Goal: Task Accomplishment & Management: Use online tool/utility

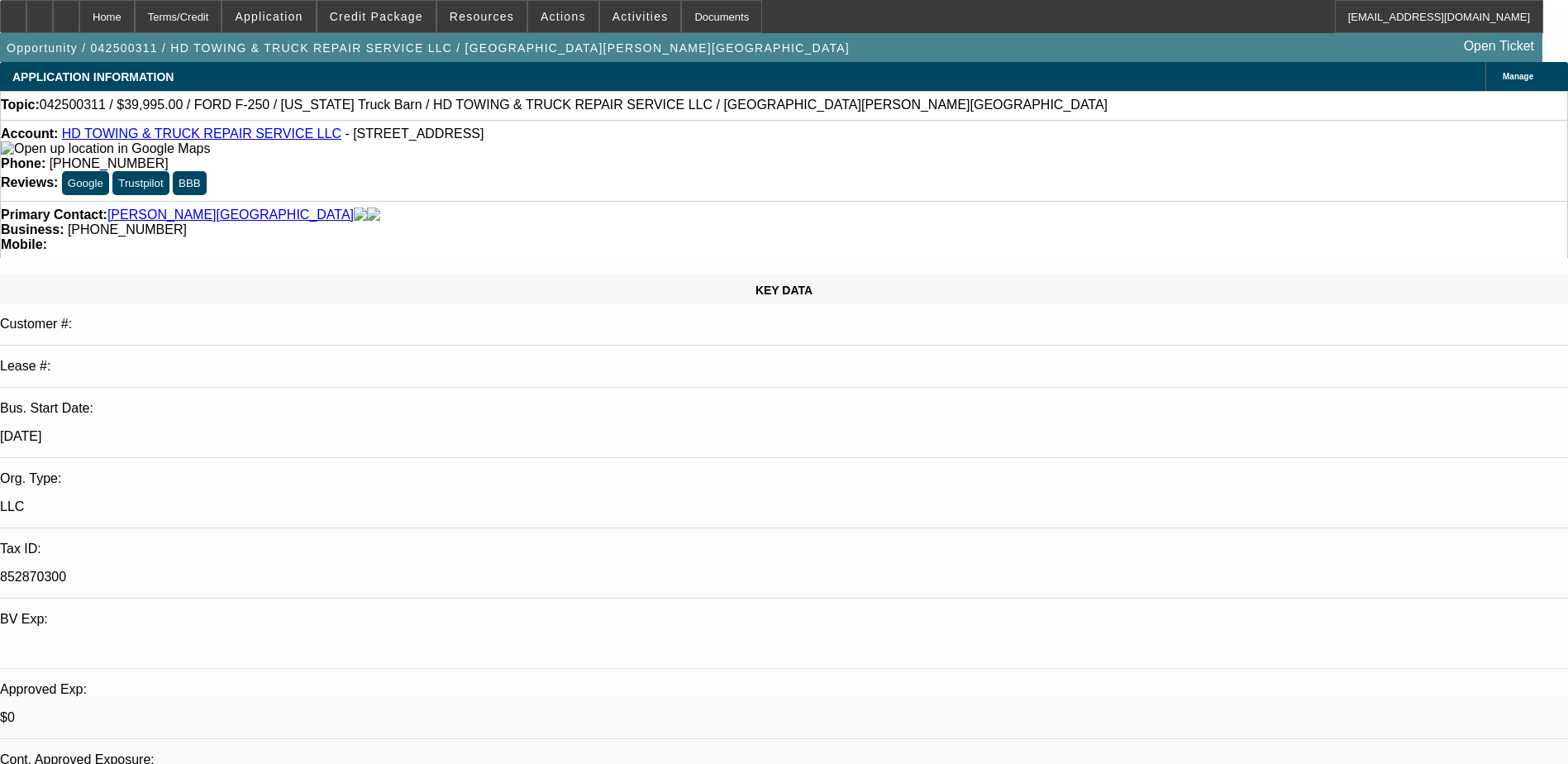
select select "0"
select select "0.1"
select select "1"
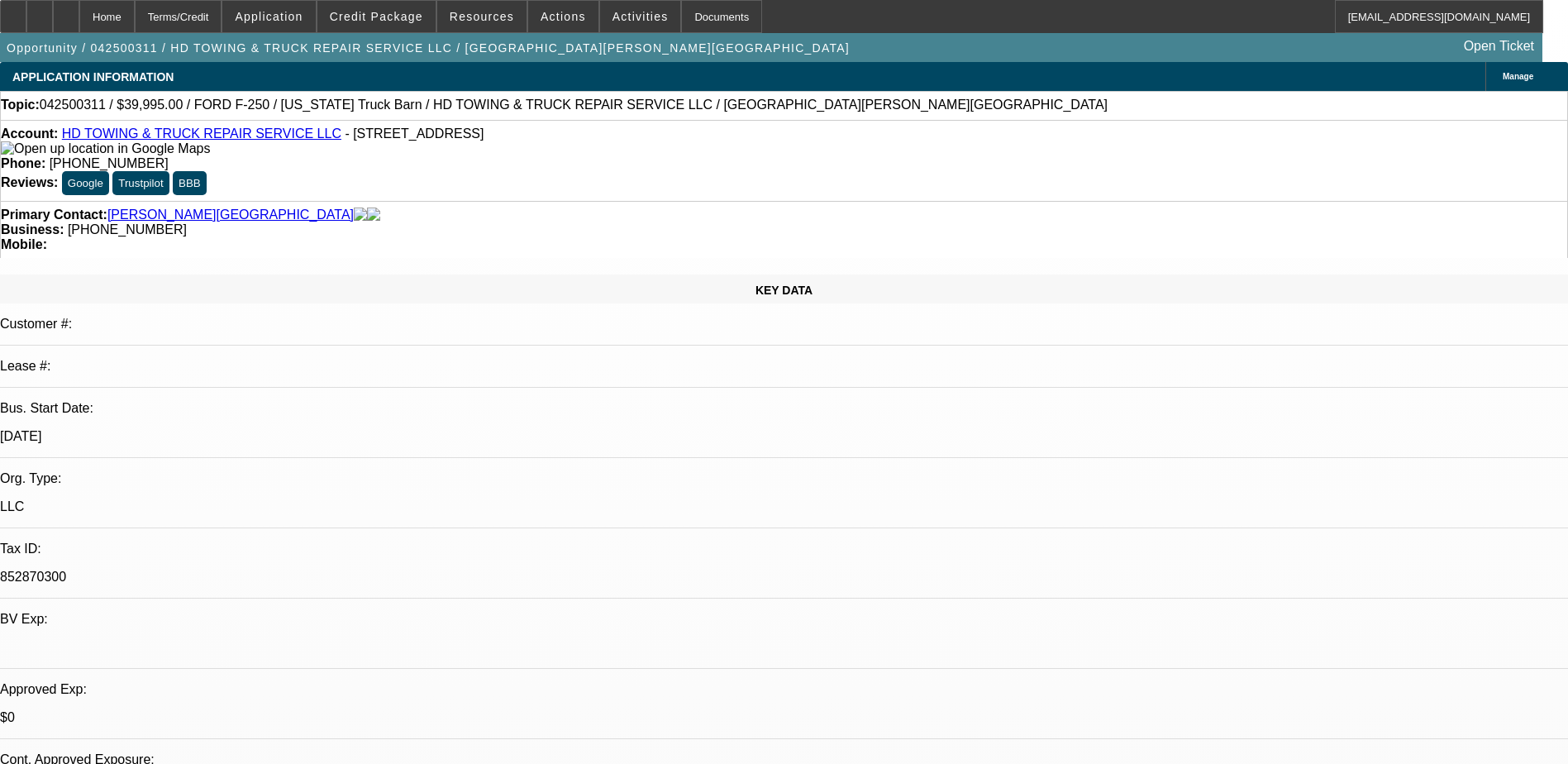
select select "4"
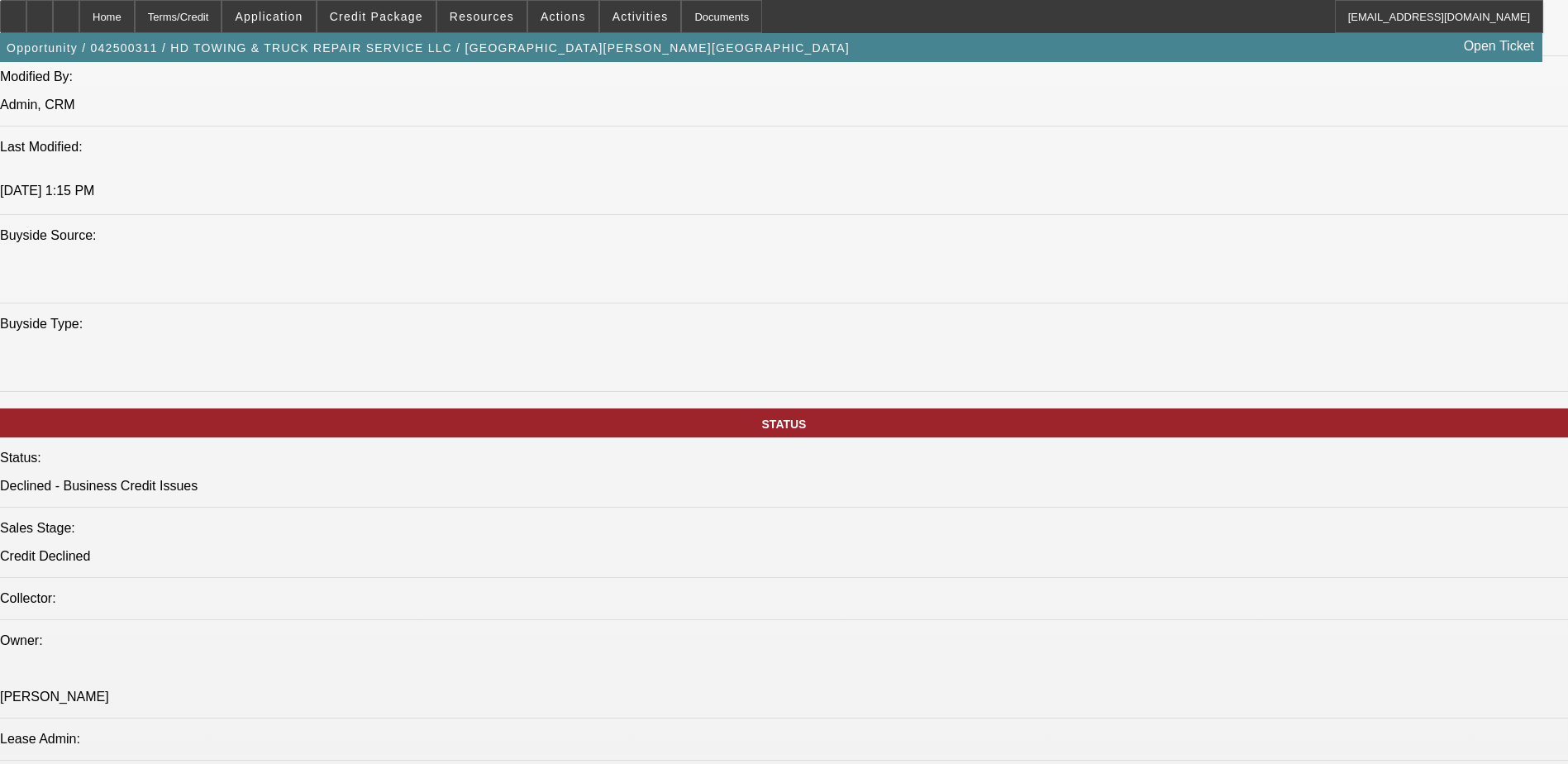
scroll to position [1157, 0]
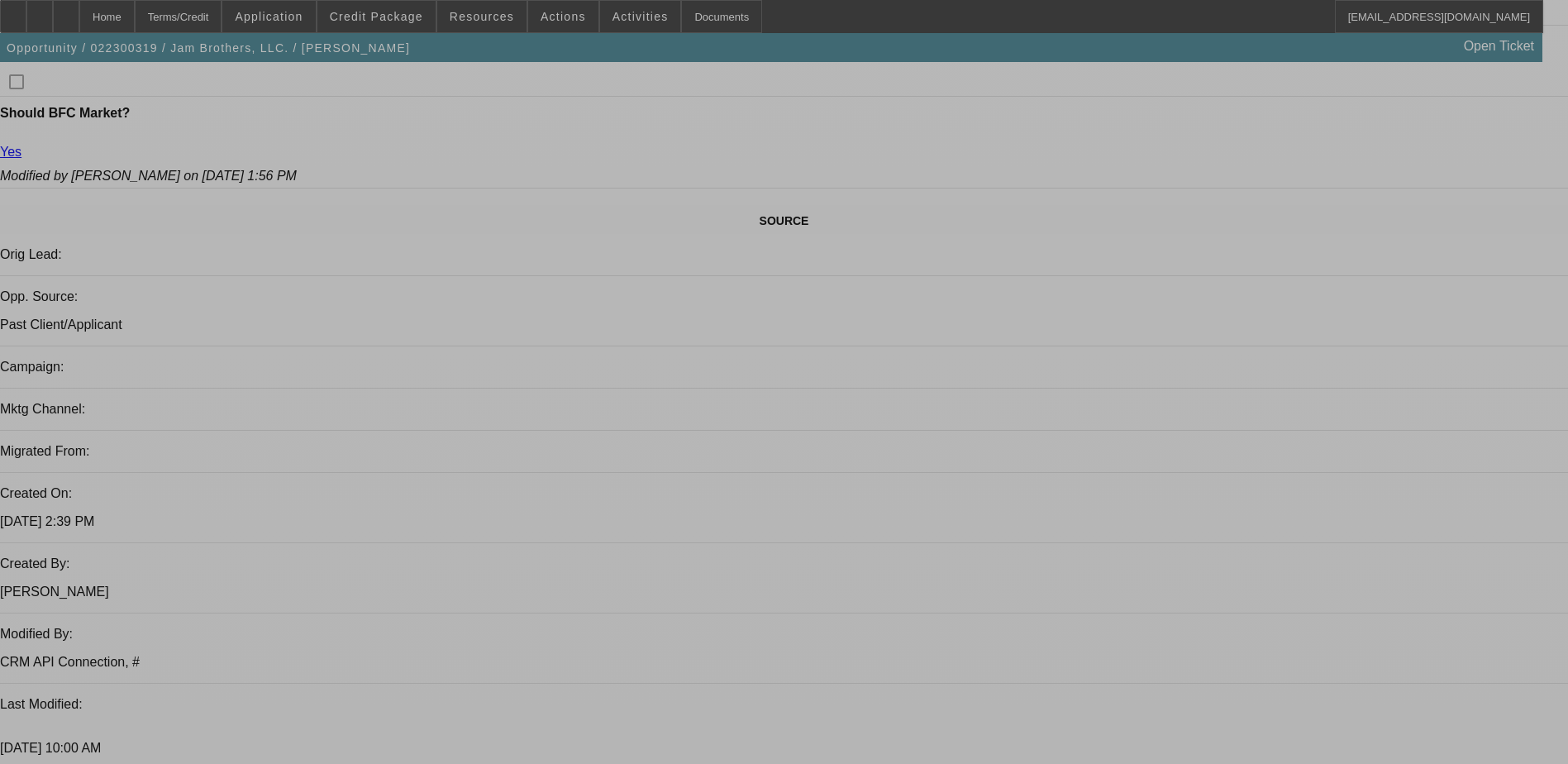
select select "0"
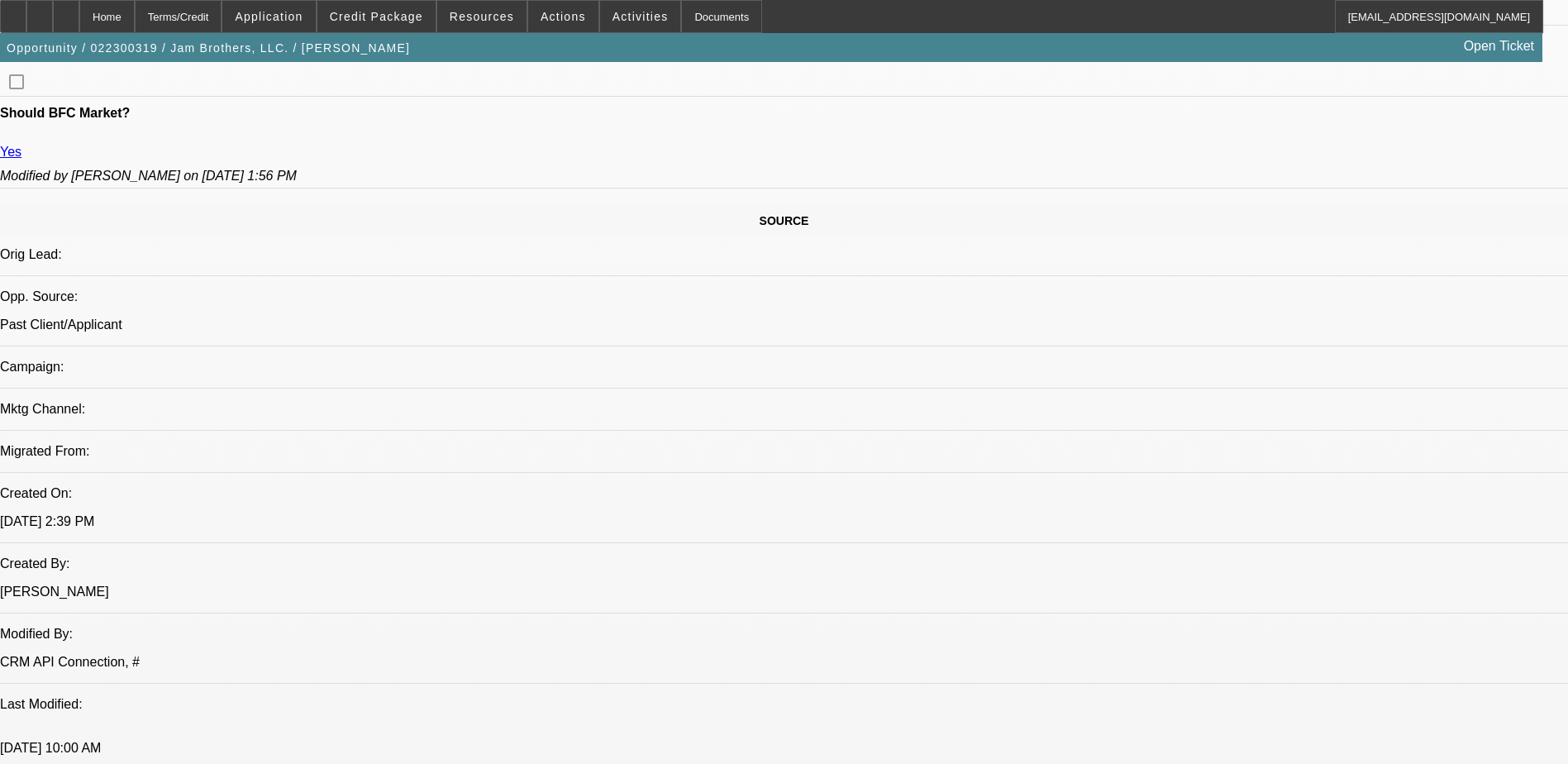
select select "0"
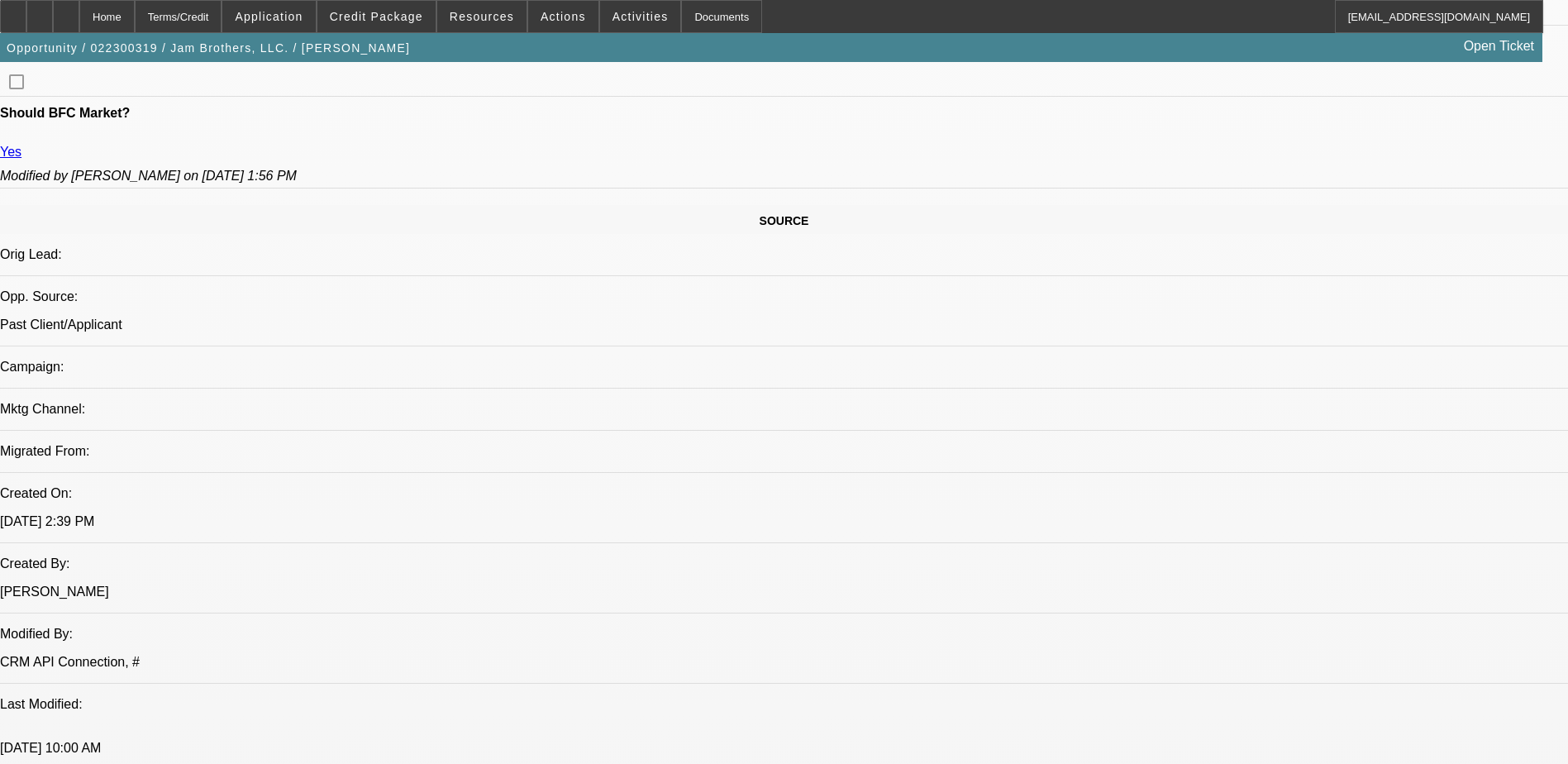
select select "0"
select select "0.1"
select select "0"
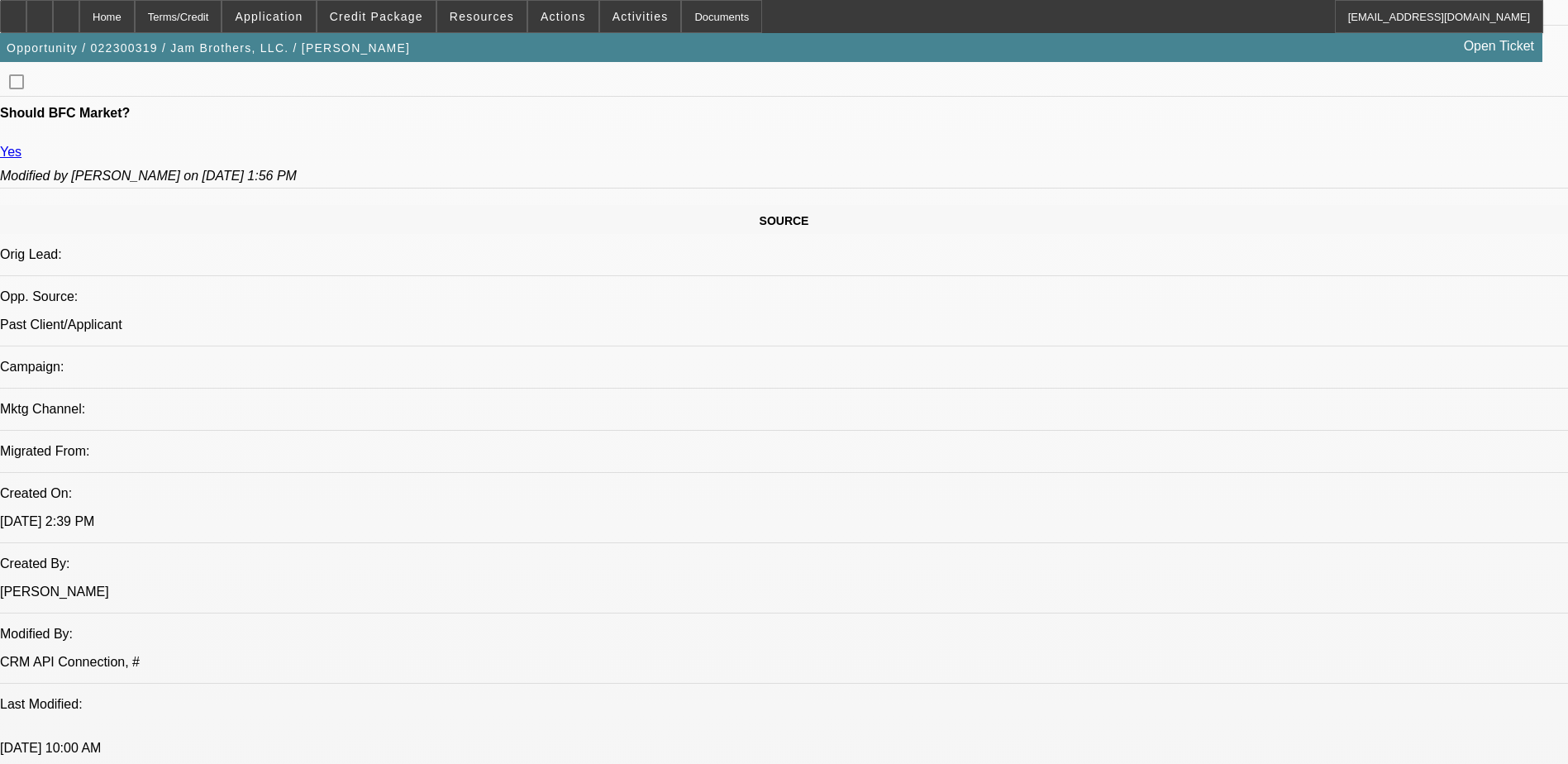
select select "0"
select select "1"
select select "6"
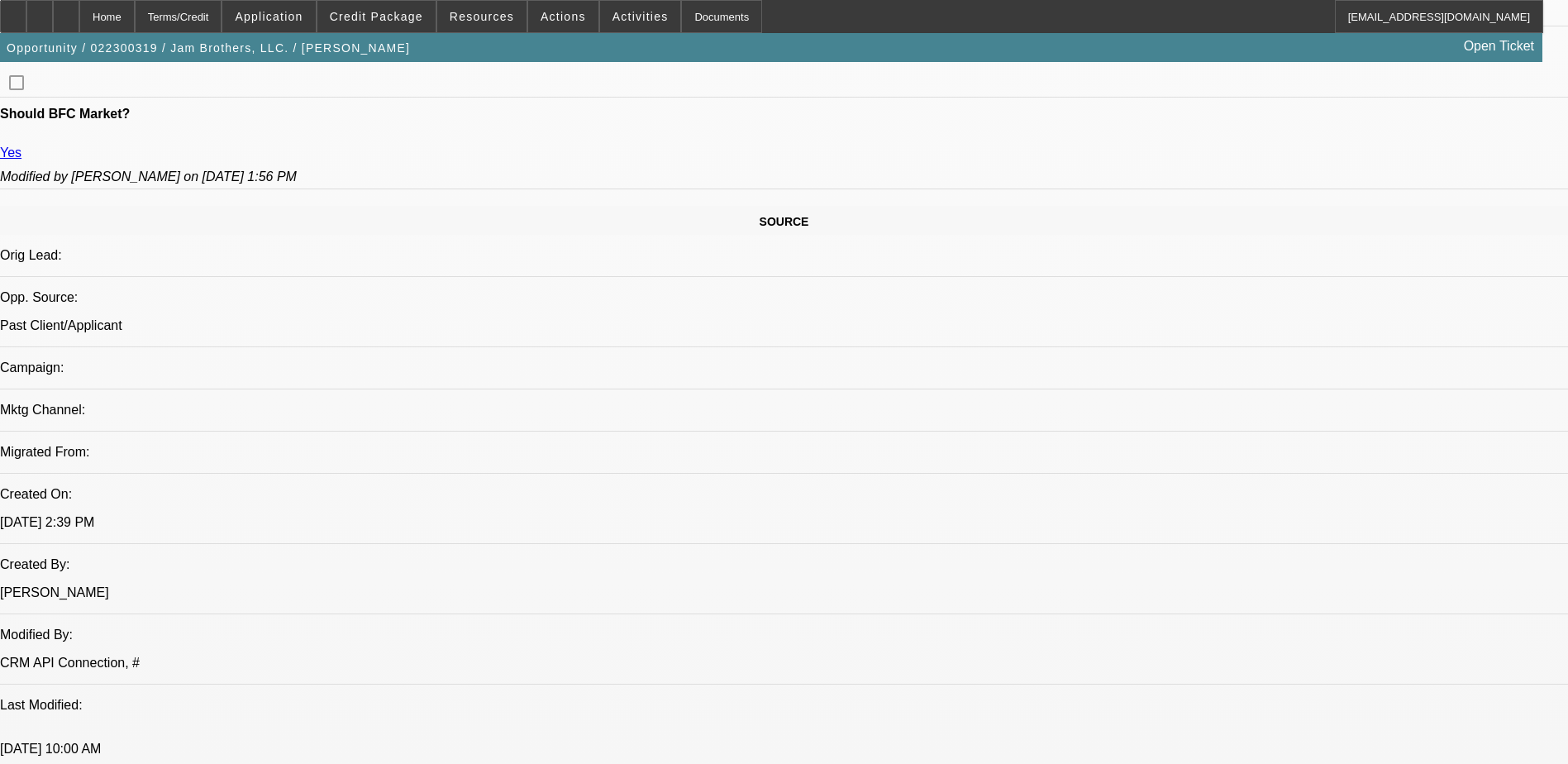
select select "1"
select select "2"
select select "6"
select select "1"
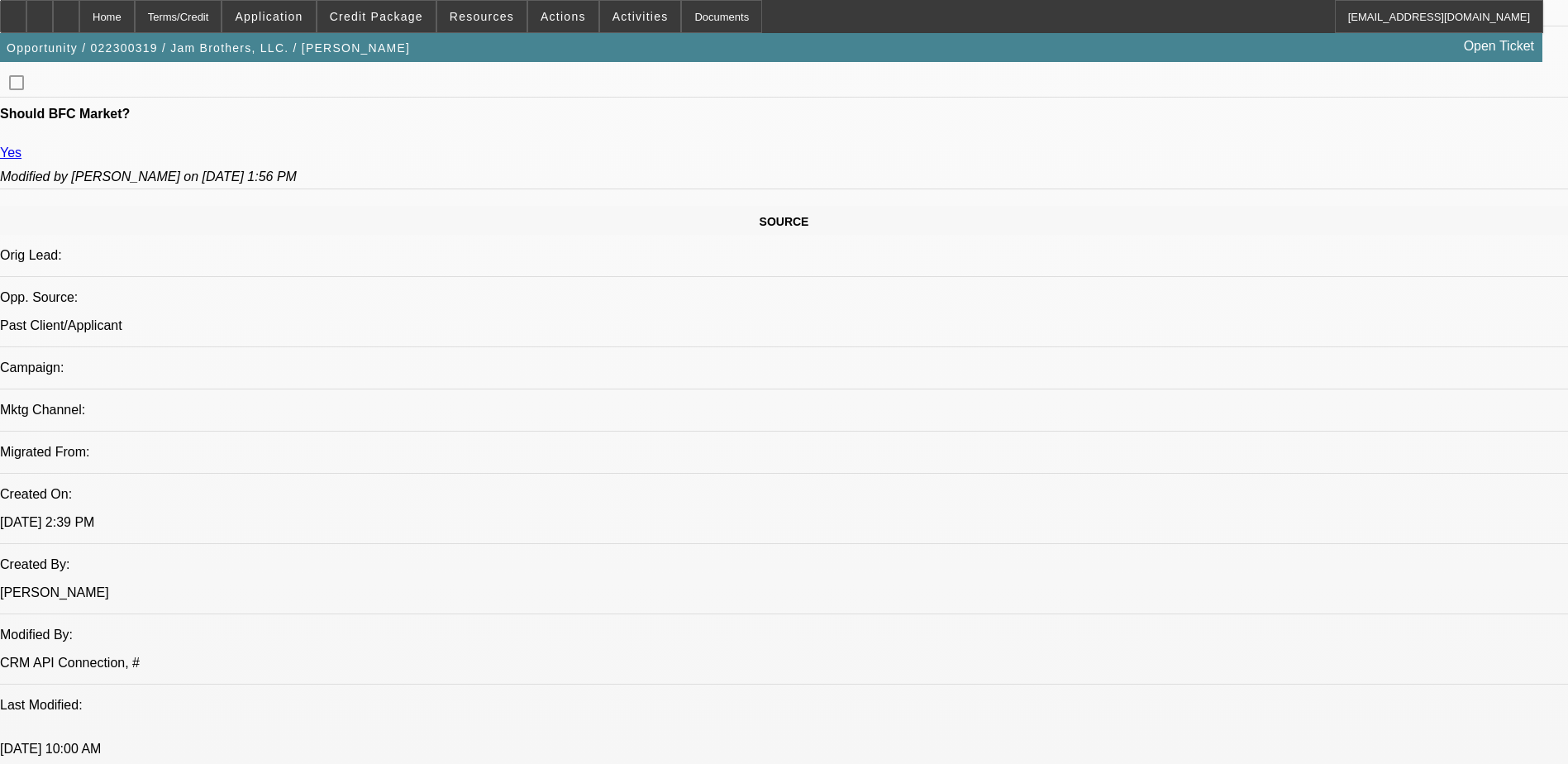
select select "6"
select select "1"
select select "6"
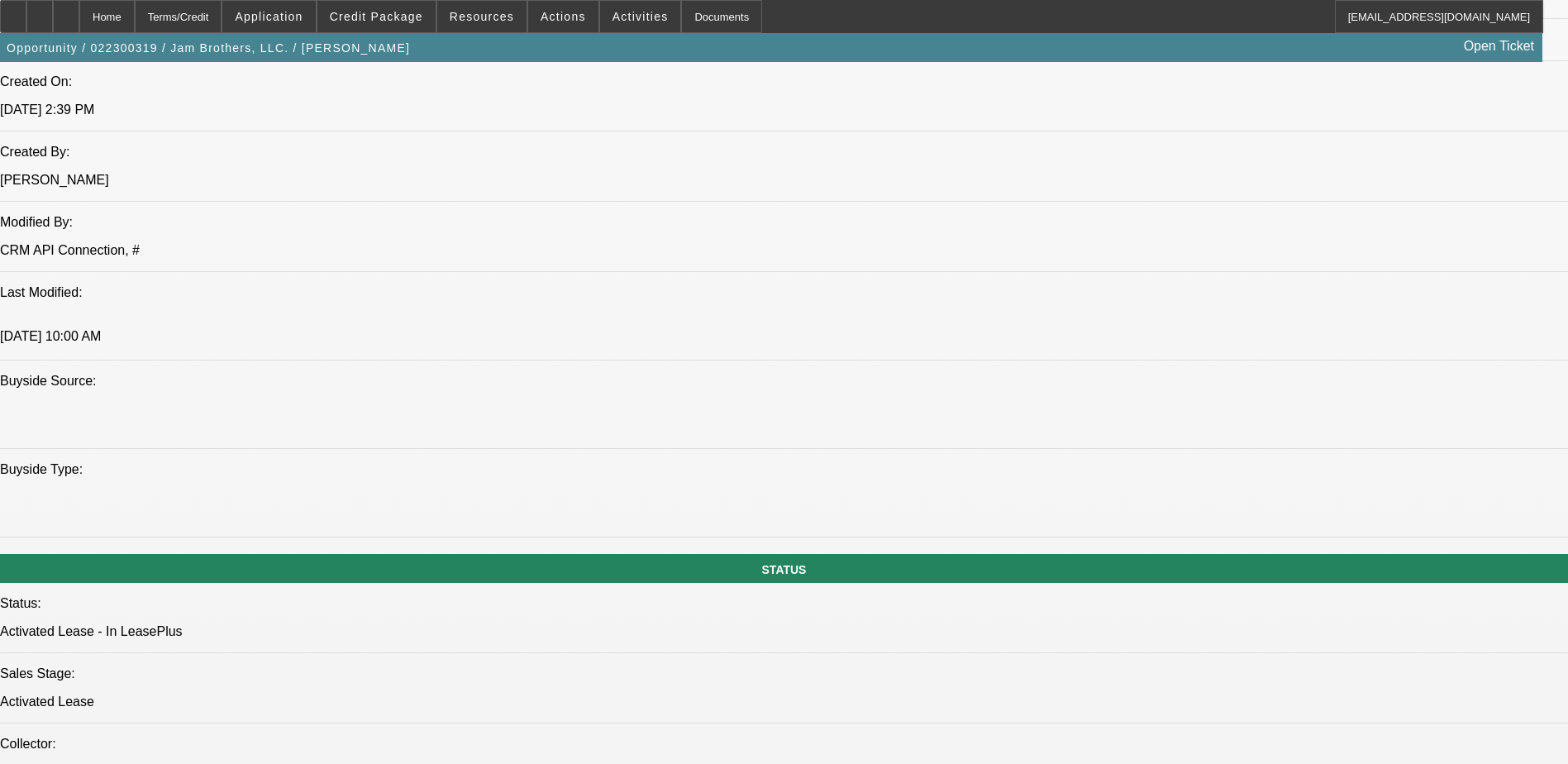
scroll to position [1322, 0]
drag, startPoint x: 215, startPoint y: 600, endPoint x: 67, endPoint y: 614, distance: 148.7
drag, startPoint x: 67, startPoint y: 614, endPoint x: 108, endPoint y: 606, distance: 41.8
copy div "2023 New Hyundai HL940A"
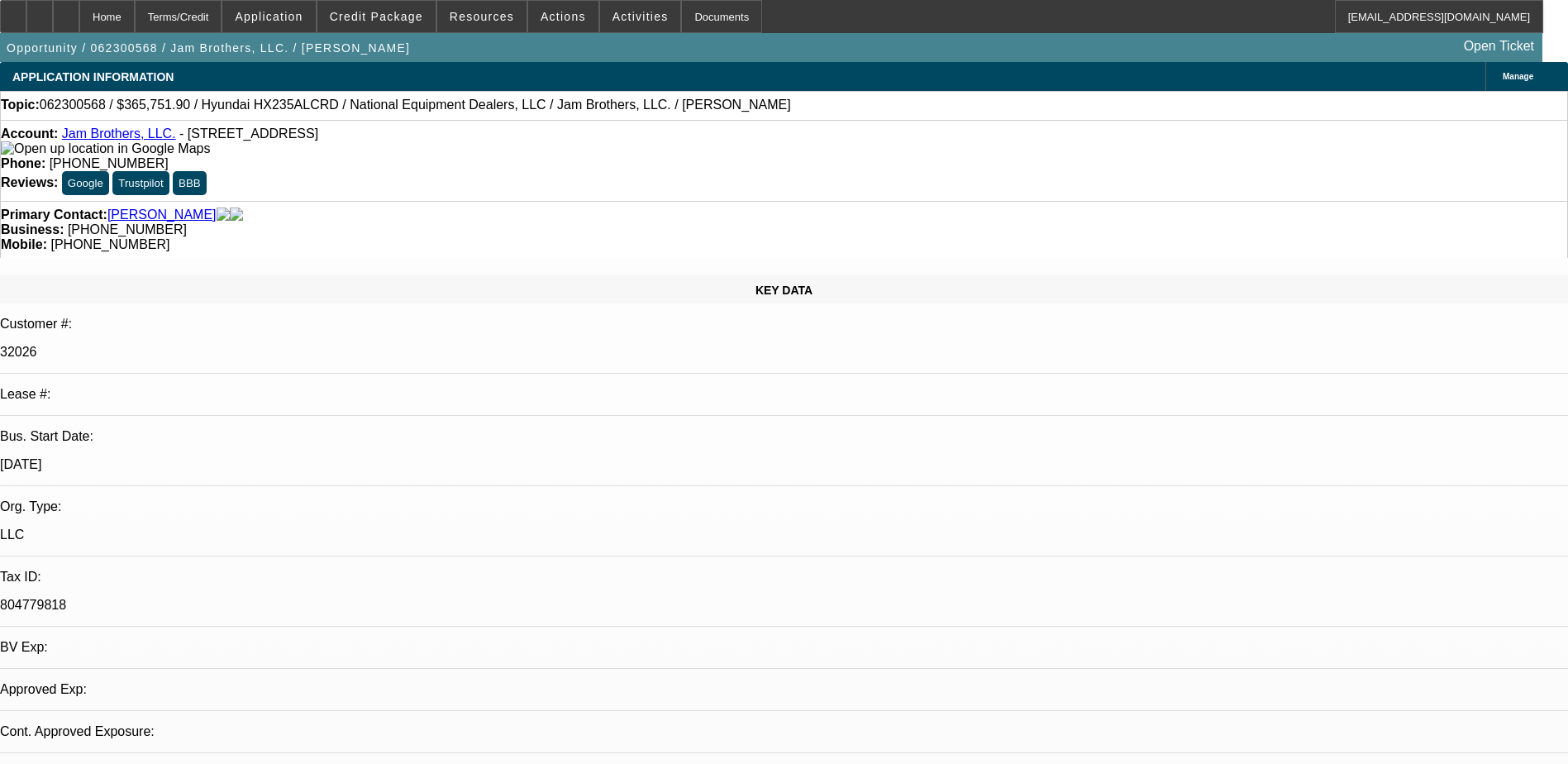
select select "0"
select select "2"
select select "0.1"
select select "4"
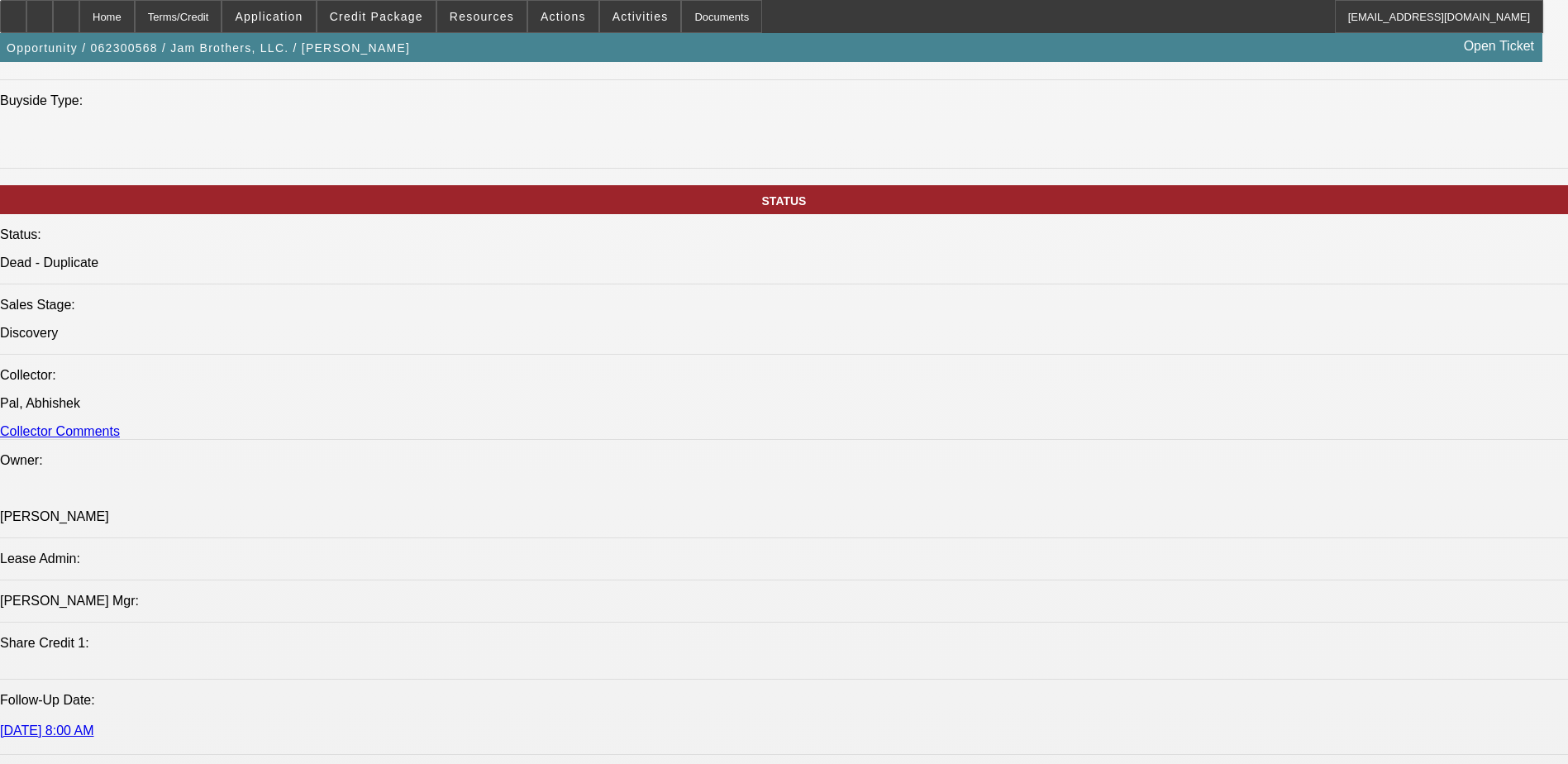
scroll to position [1475, 0]
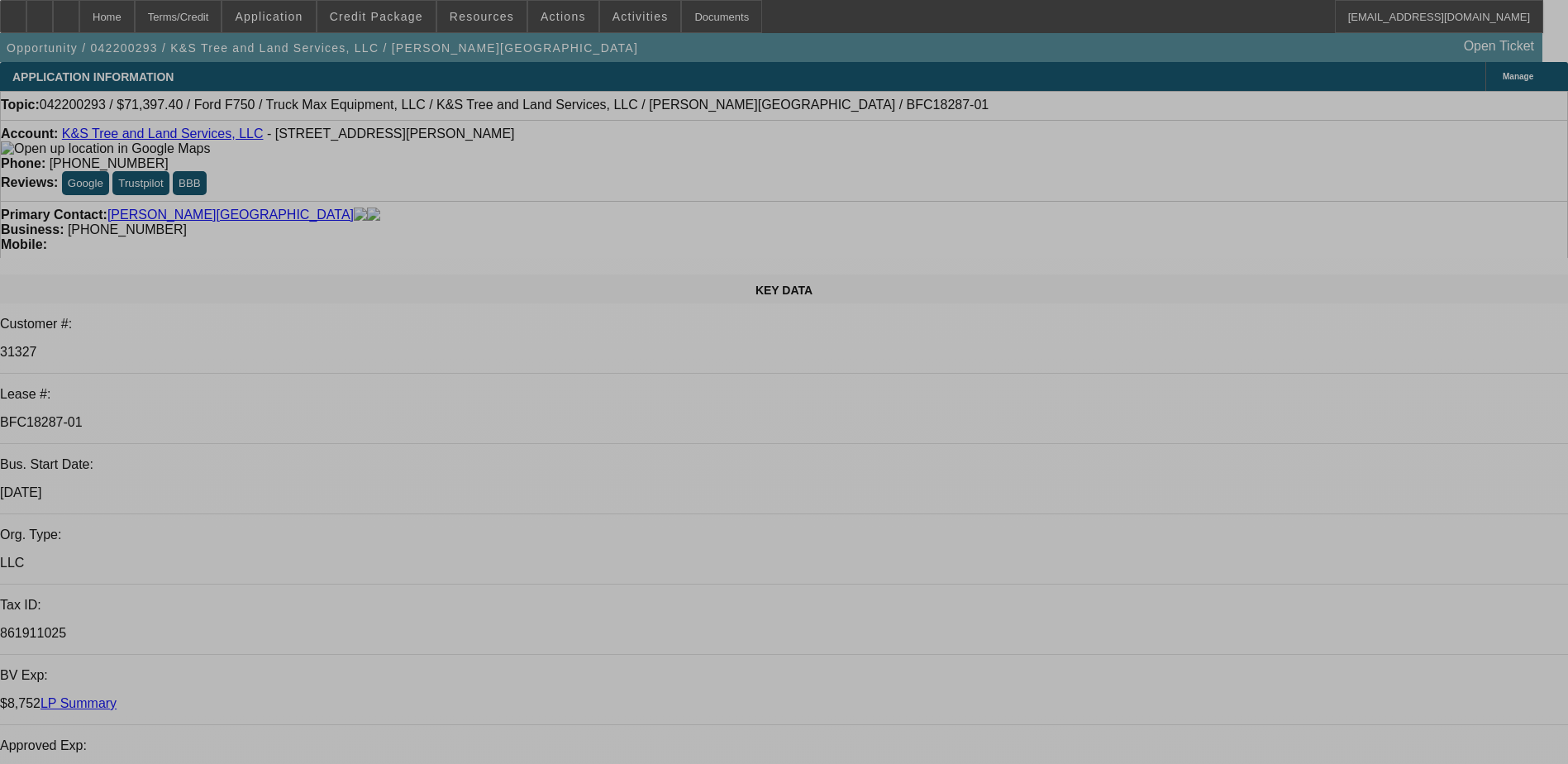
select select "0"
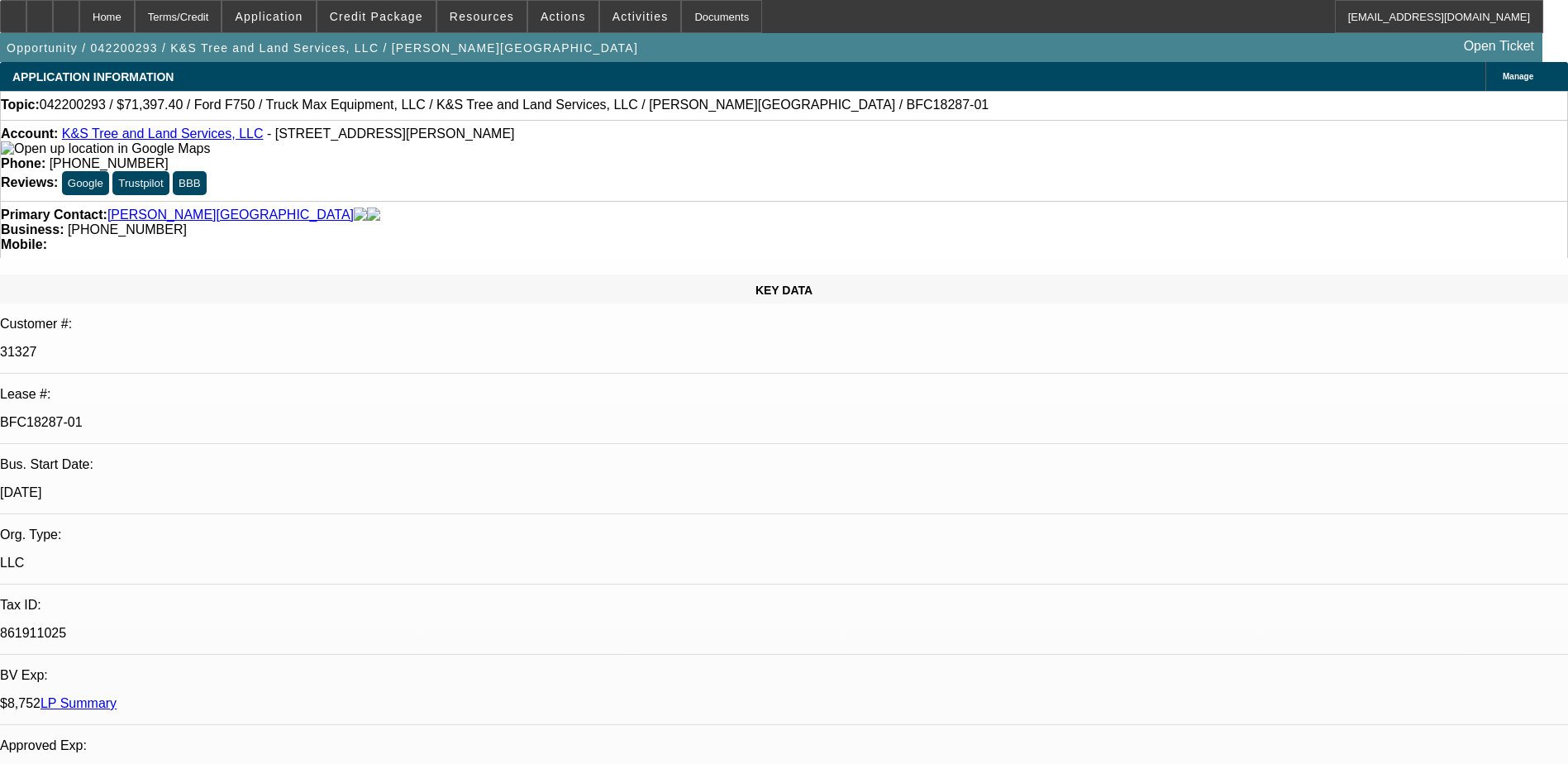
select select "2"
select select "0"
select select "2"
select select "0"
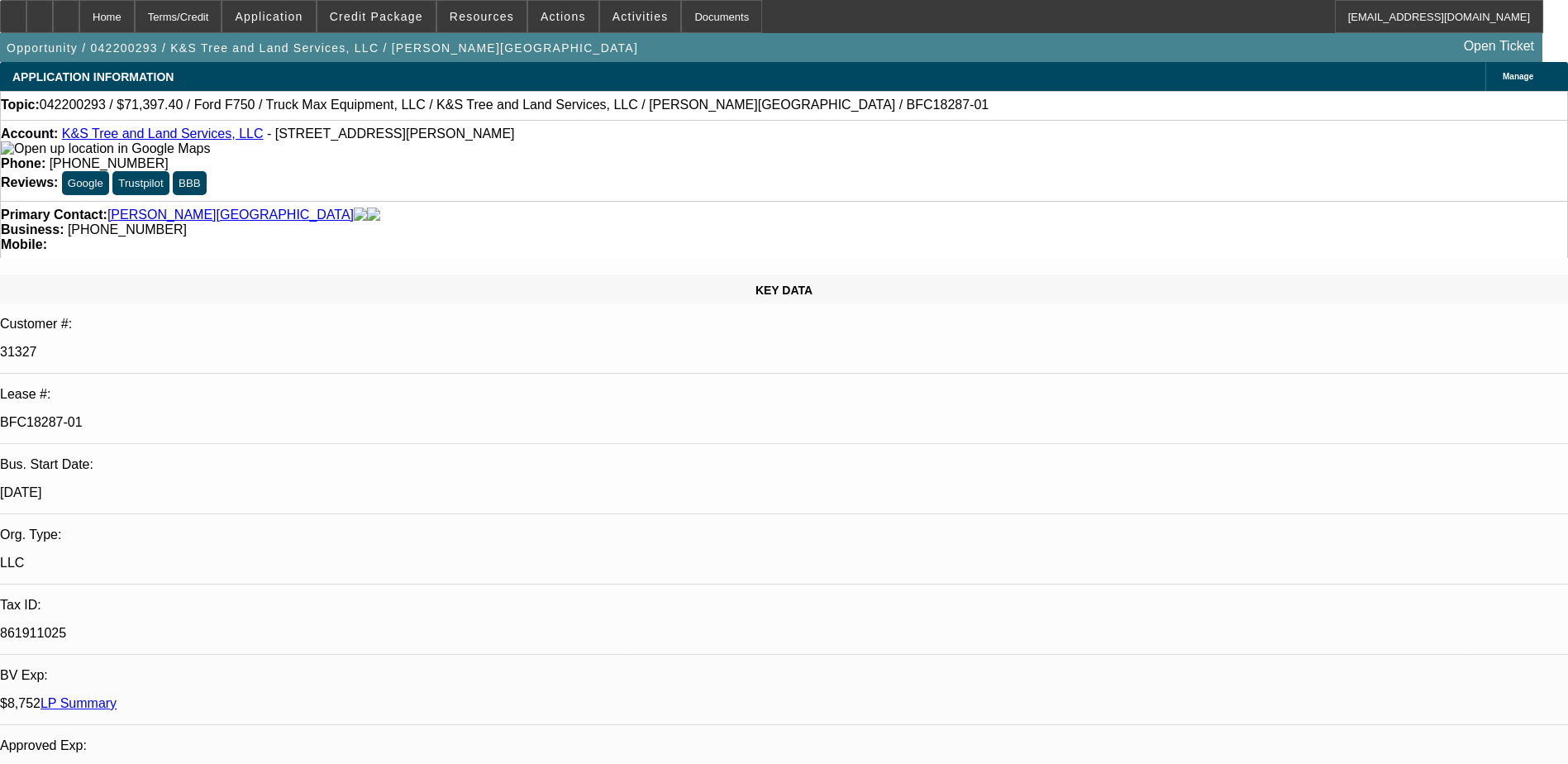
select select "0"
select select "2"
select select "0"
select select "0.1"
select select "2"
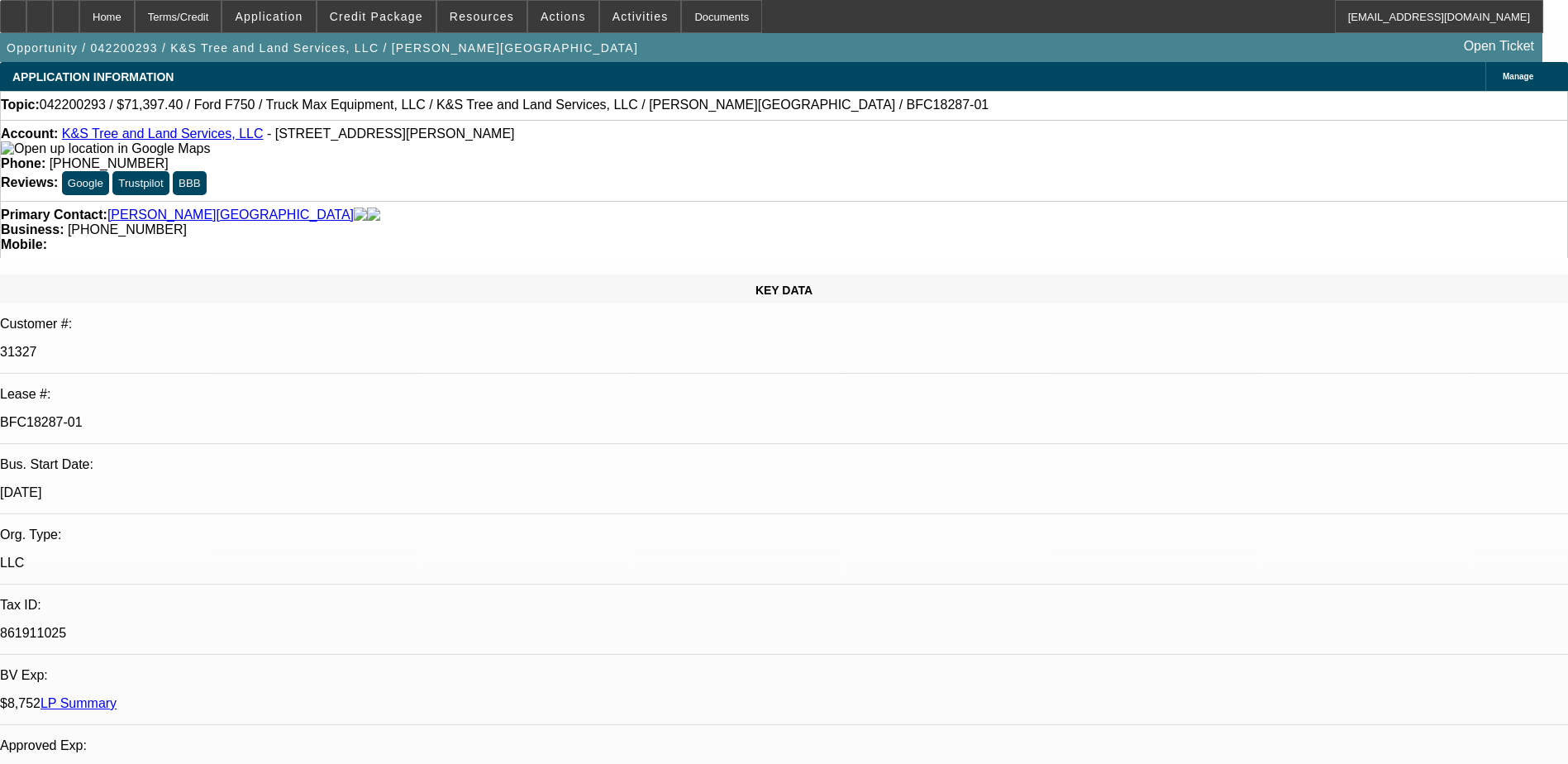
select select "0.1"
select select "1"
select select "2"
select select "6"
select select "1"
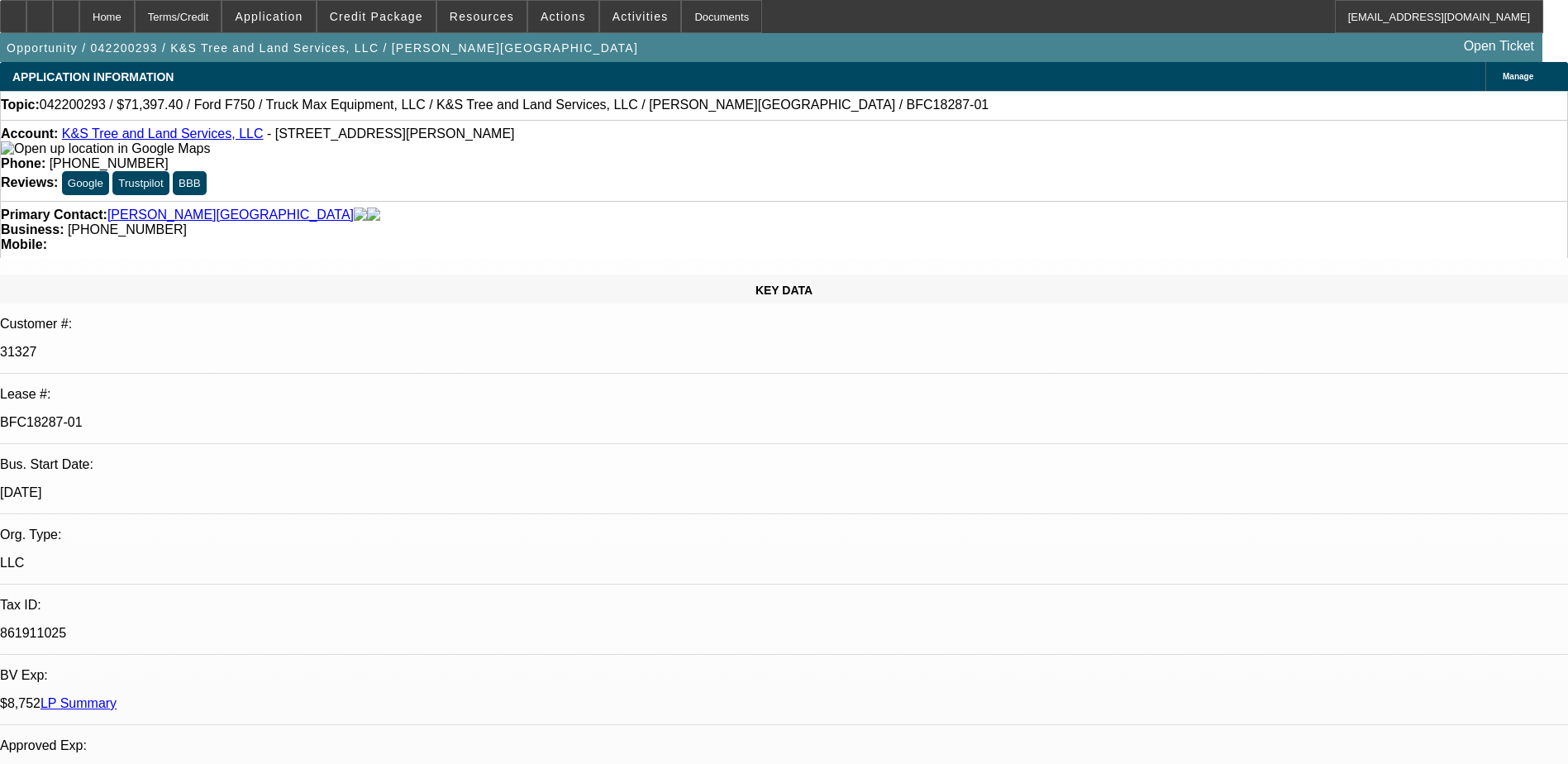
select select "2"
select select "6"
select select "1"
select select "2"
select select "6"
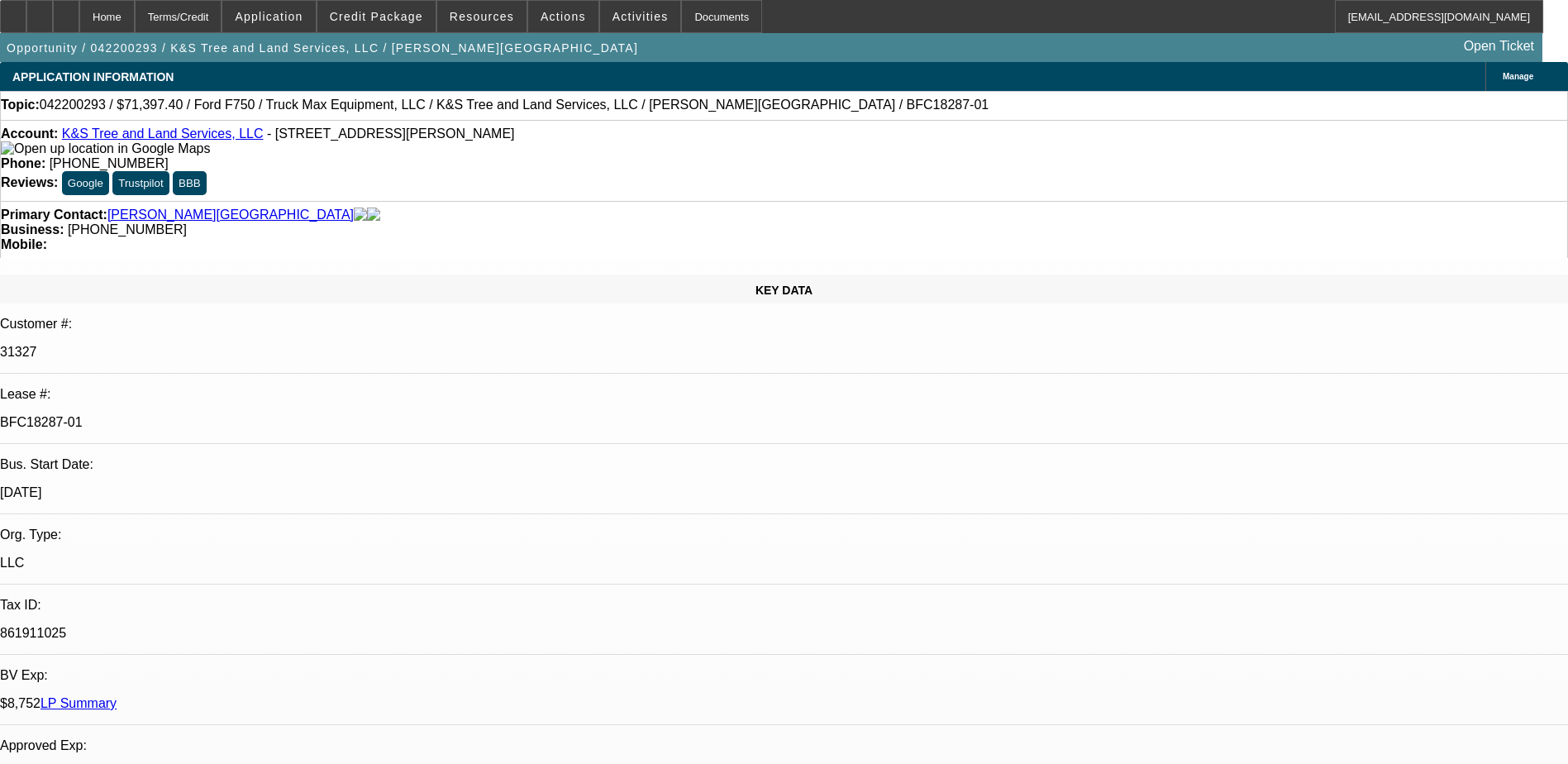
select select "1"
select select "2"
select select "4"
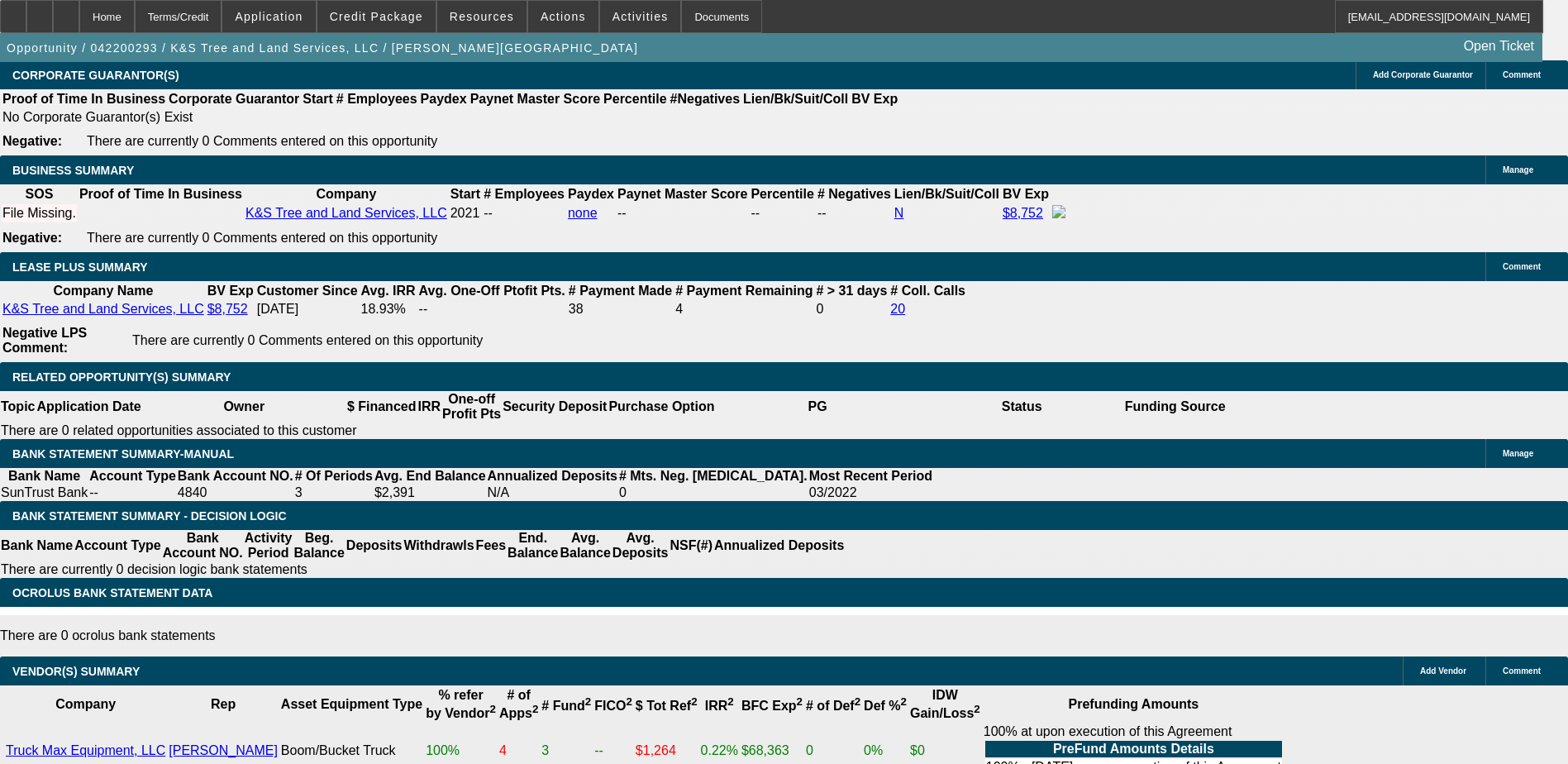
scroll to position [579, 0]
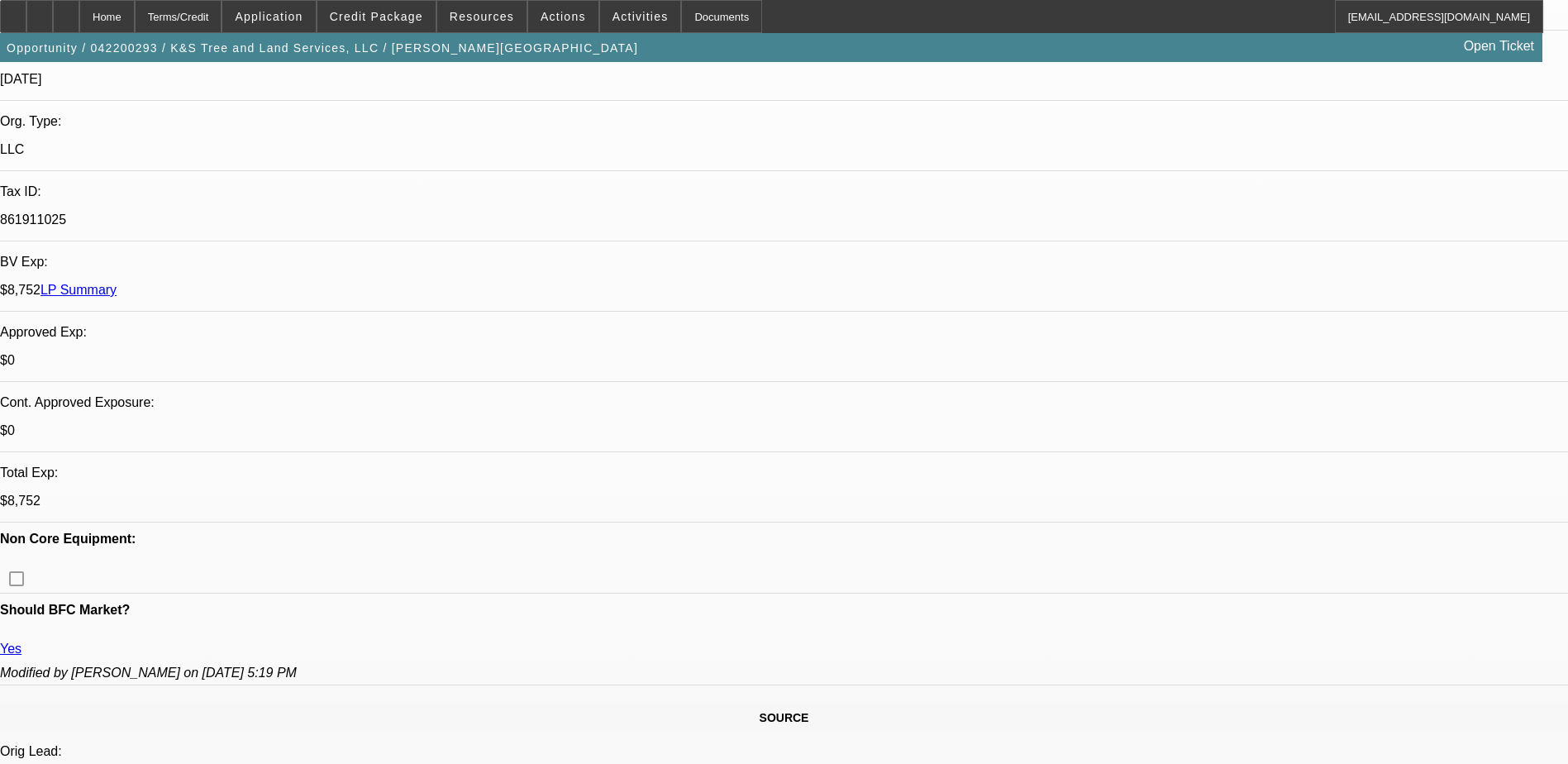
scroll to position [0, 0]
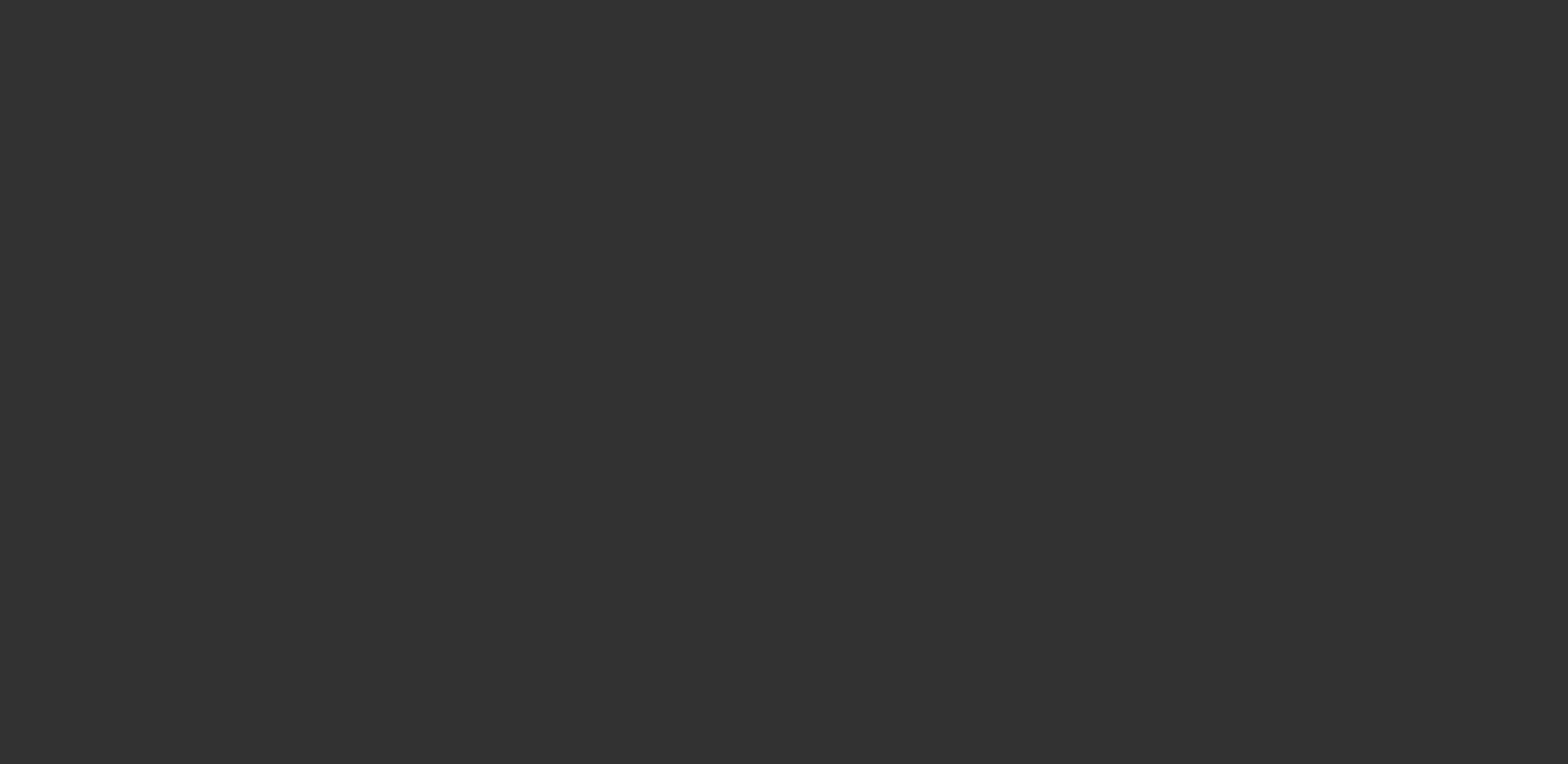
select select "0"
select select "2"
select select "0"
select select "2"
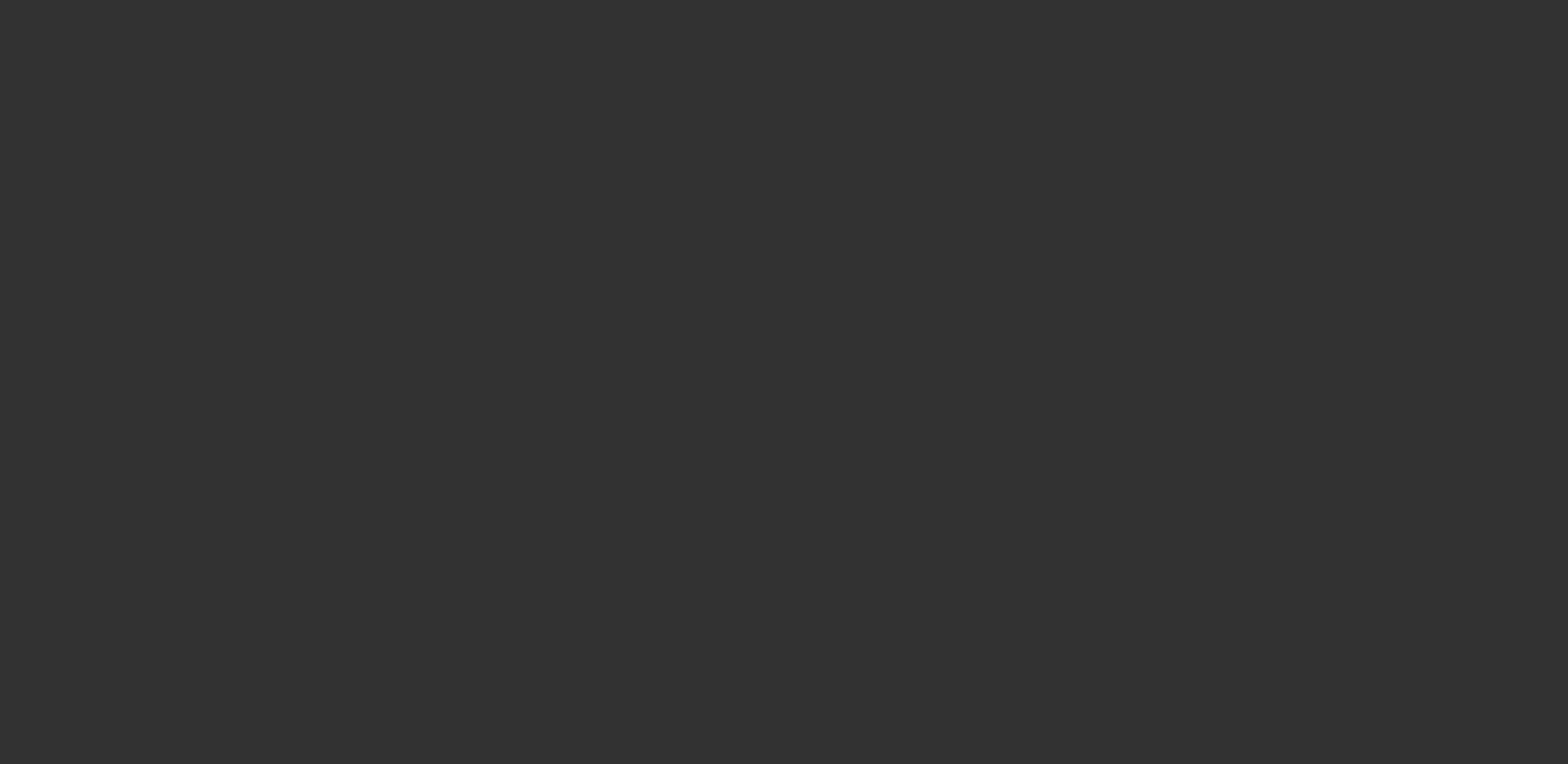
select select "0"
select select "2"
select select "0.1"
select select "4"
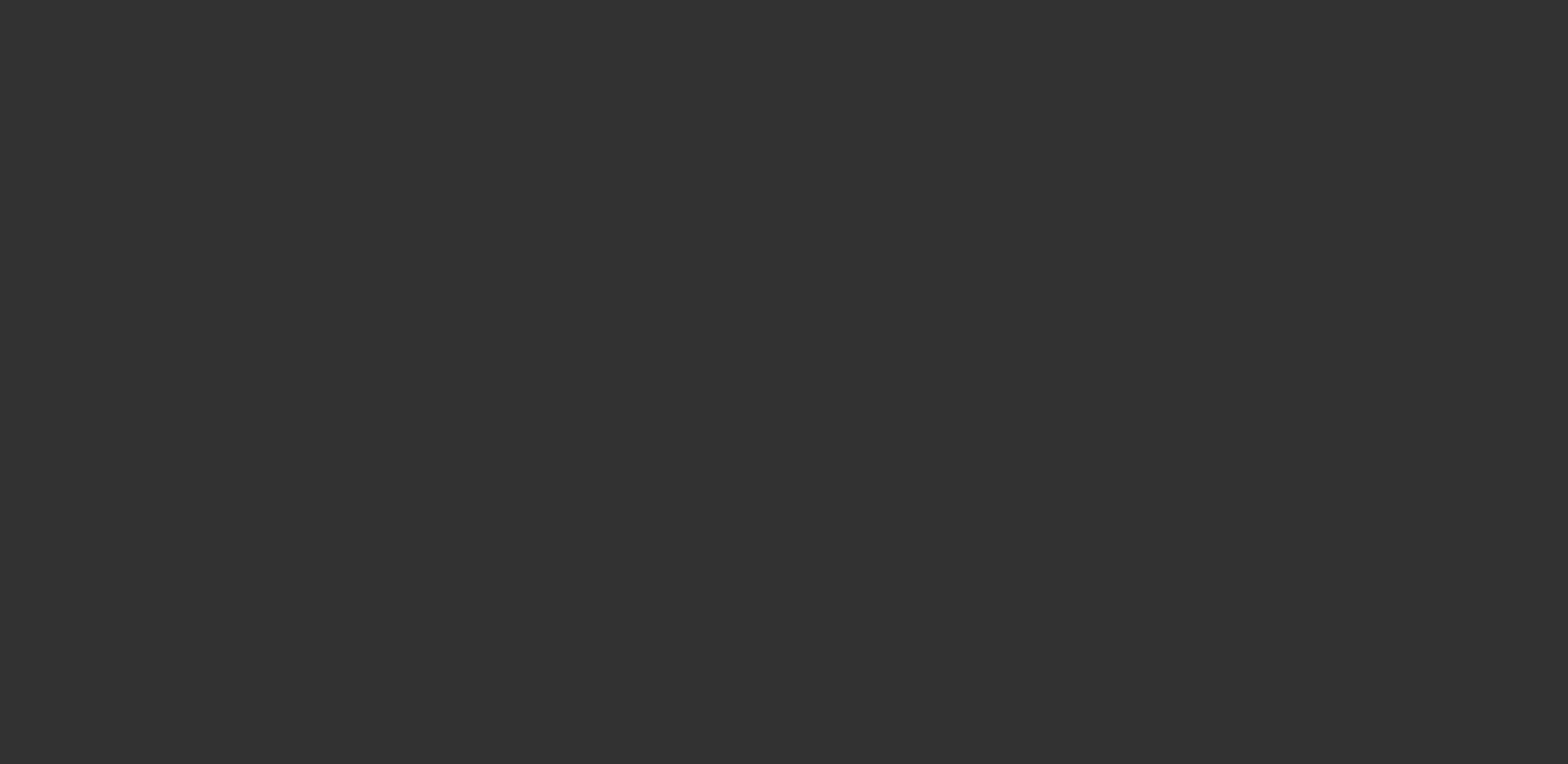
select select "2"
select select "0.1"
select select "4"
select select "0"
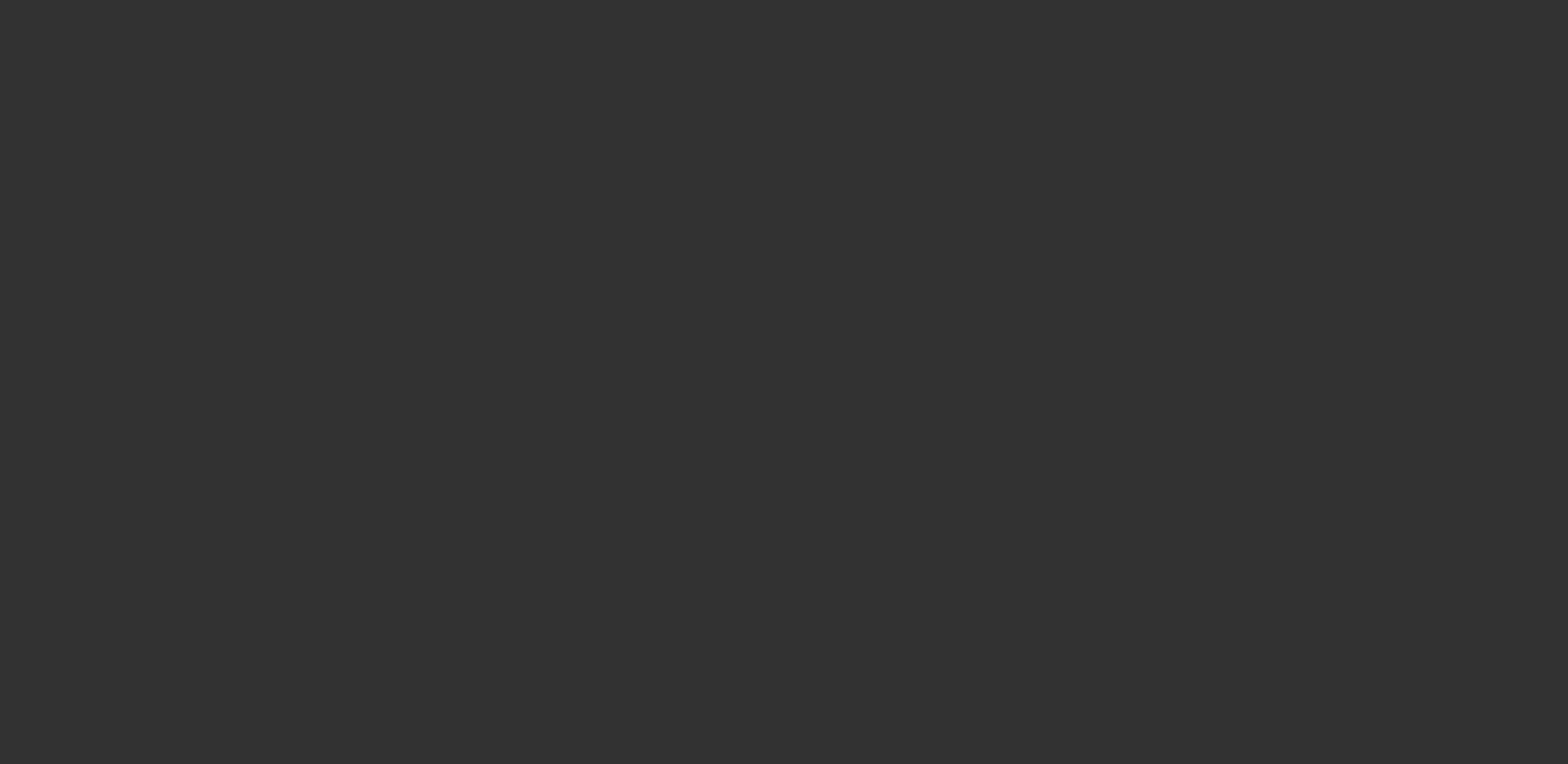
select select "2"
select select "0.1"
select select "4"
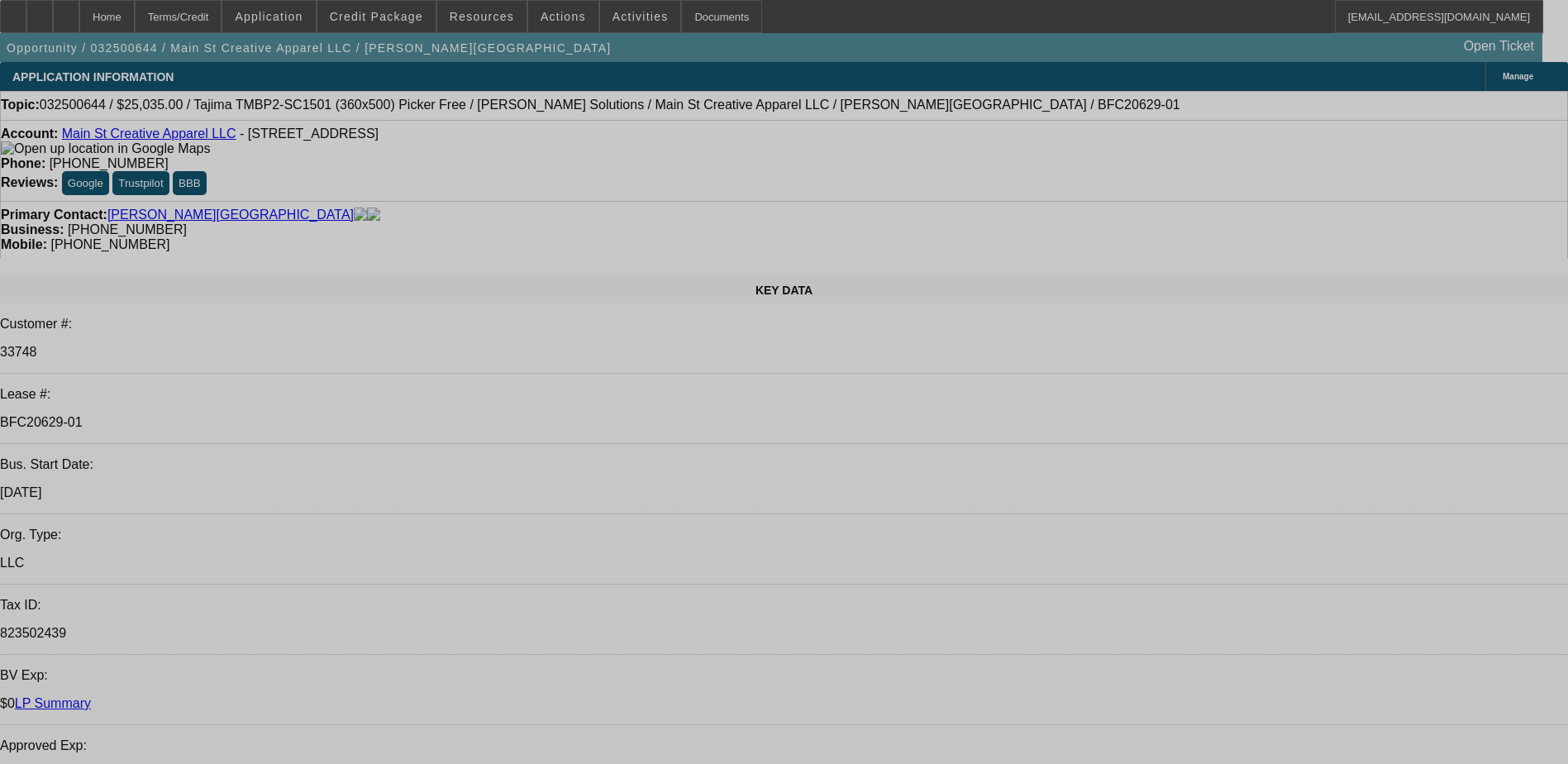
select select "0"
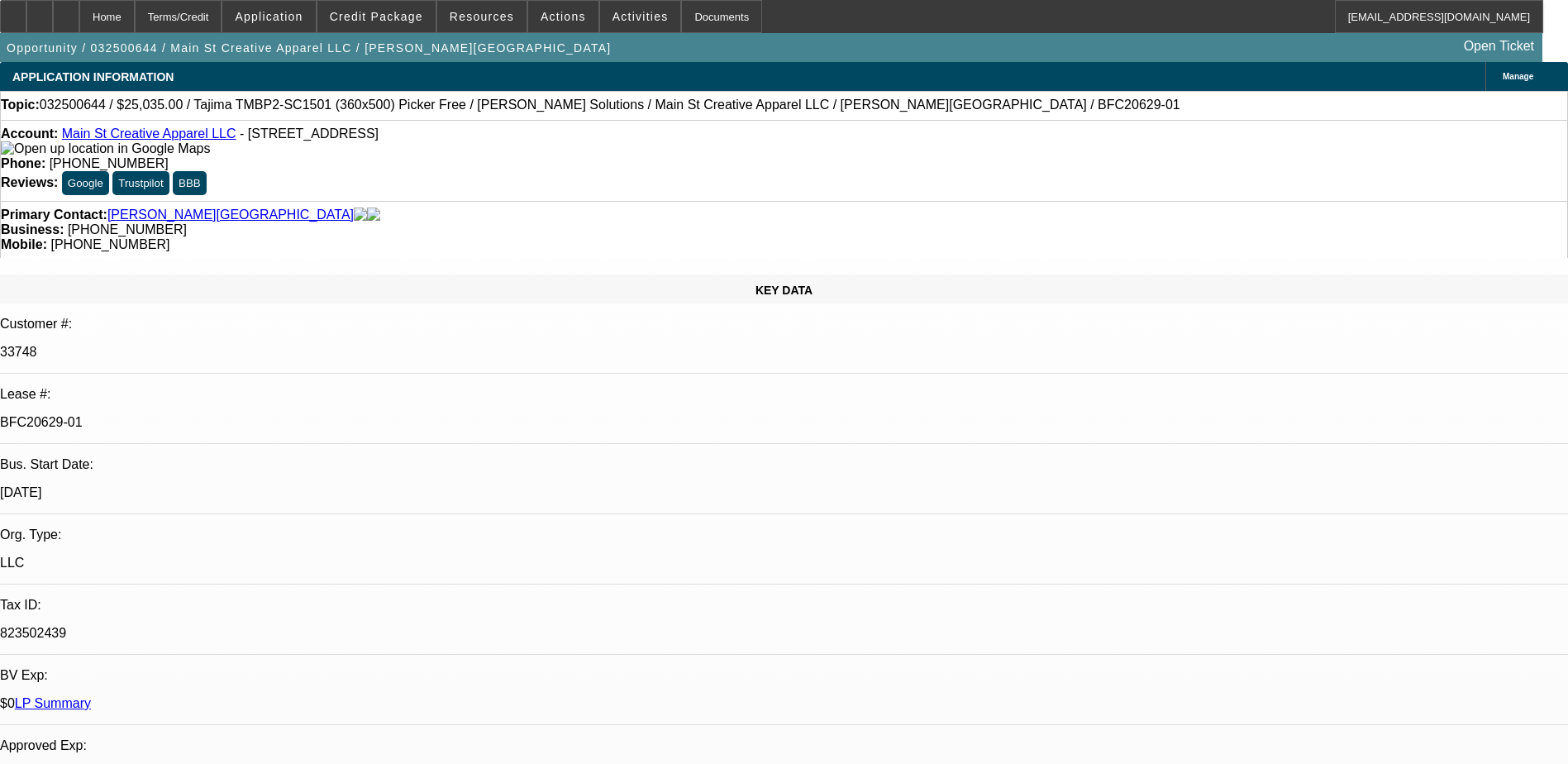
select select "0"
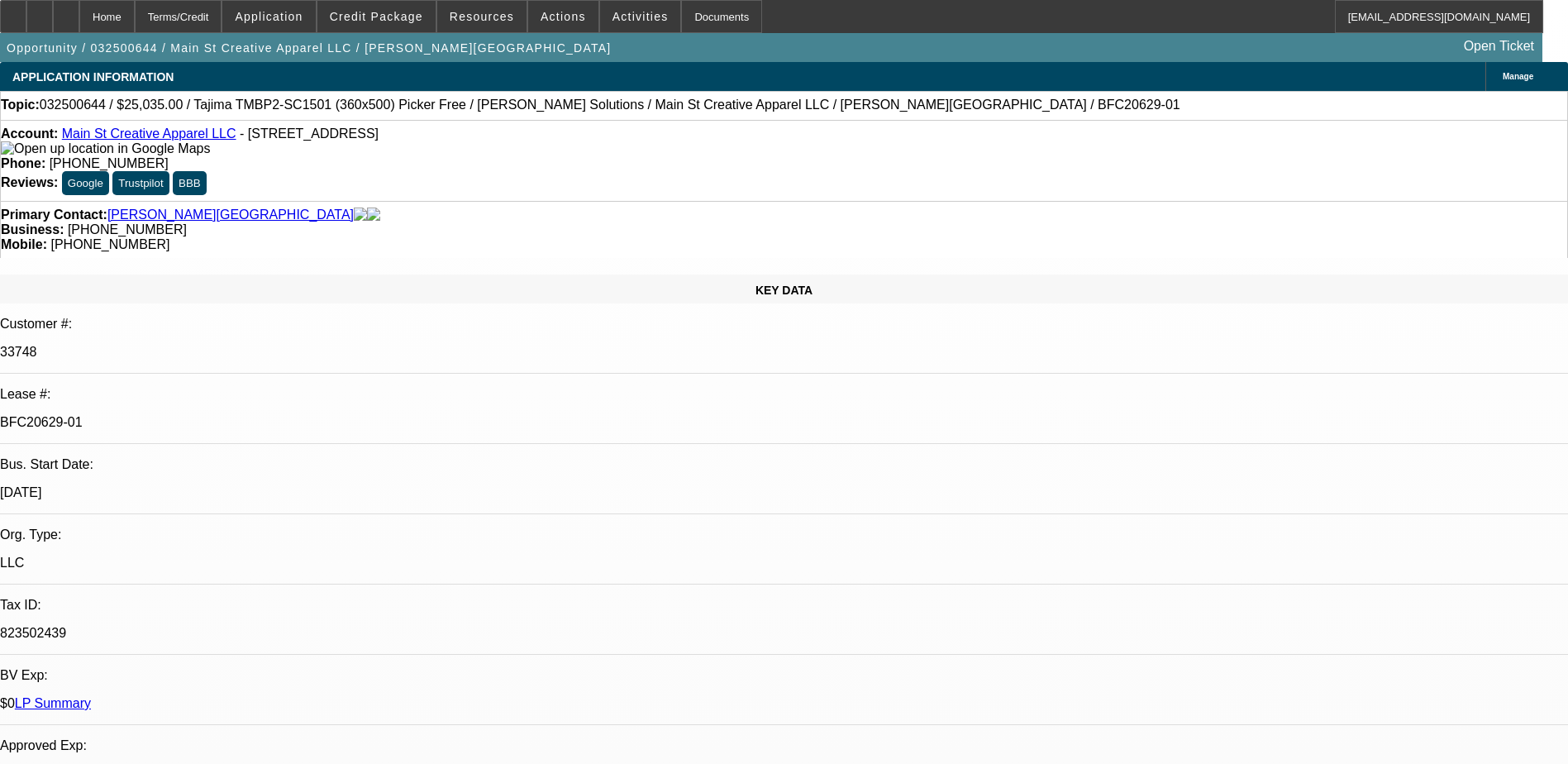
select select "0"
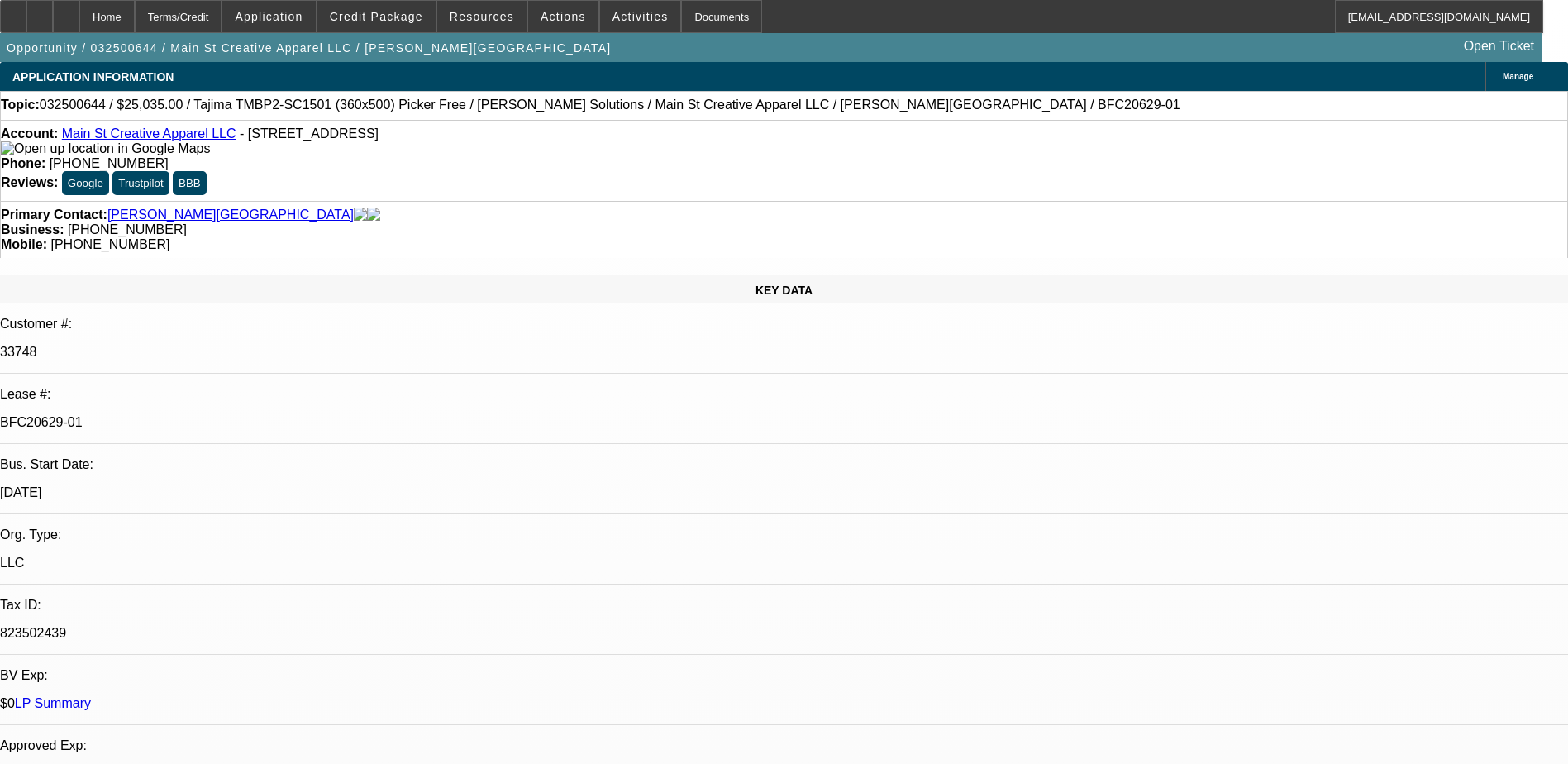
select select "0"
select select "1"
select select "6"
select select "1"
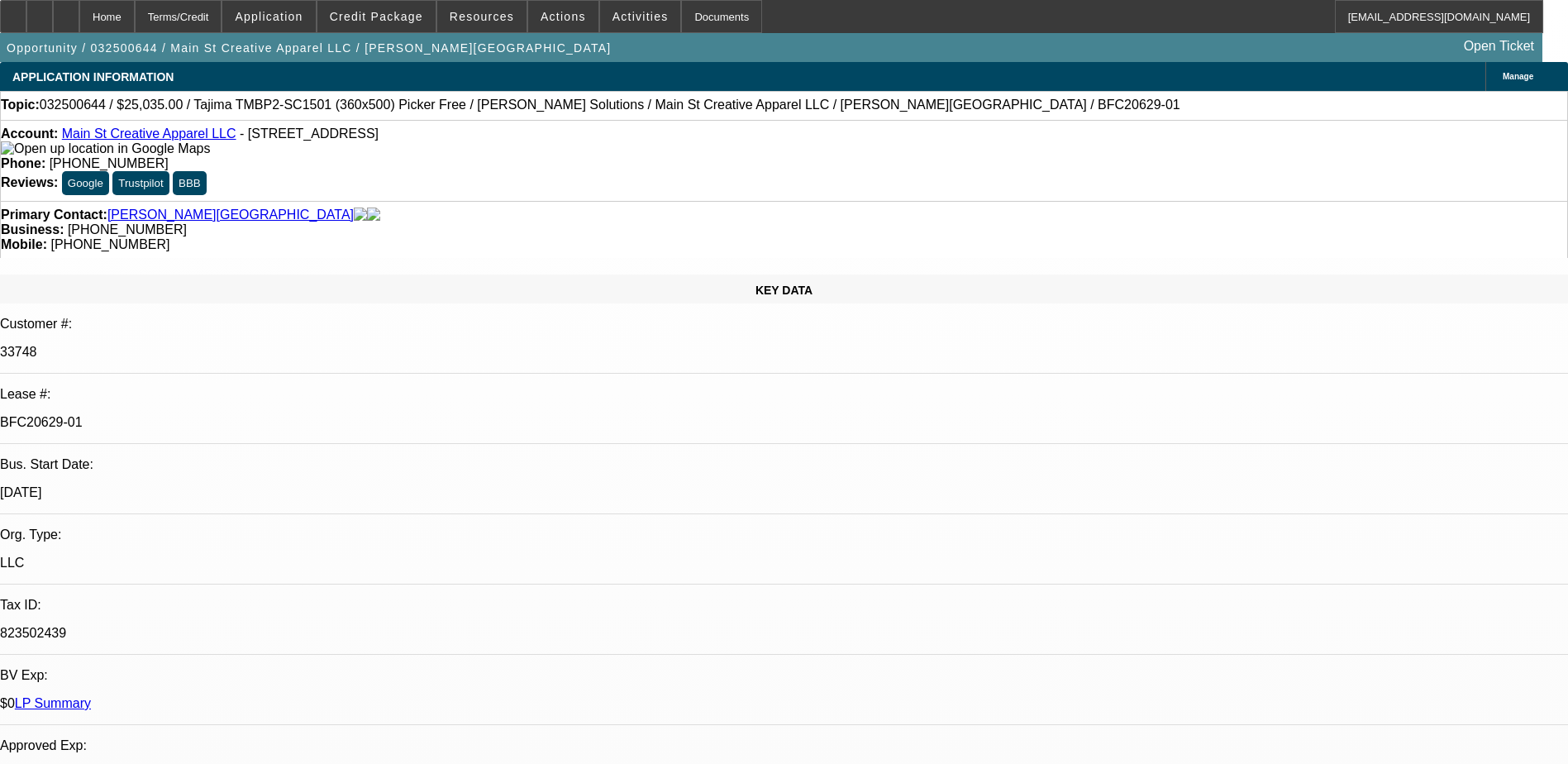
select select "1"
select select "6"
select select "1"
select select "6"
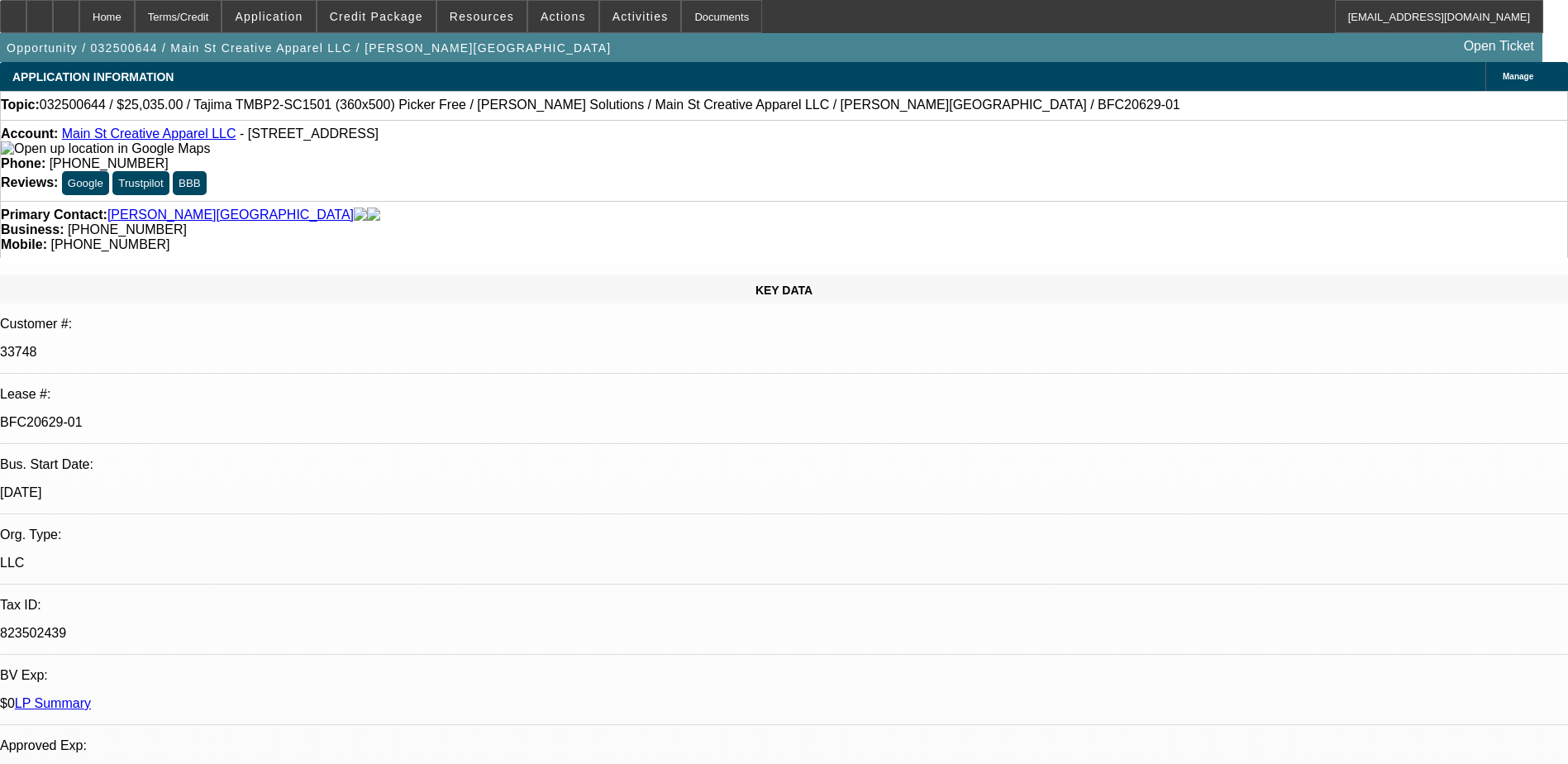
select select "1"
select select "6"
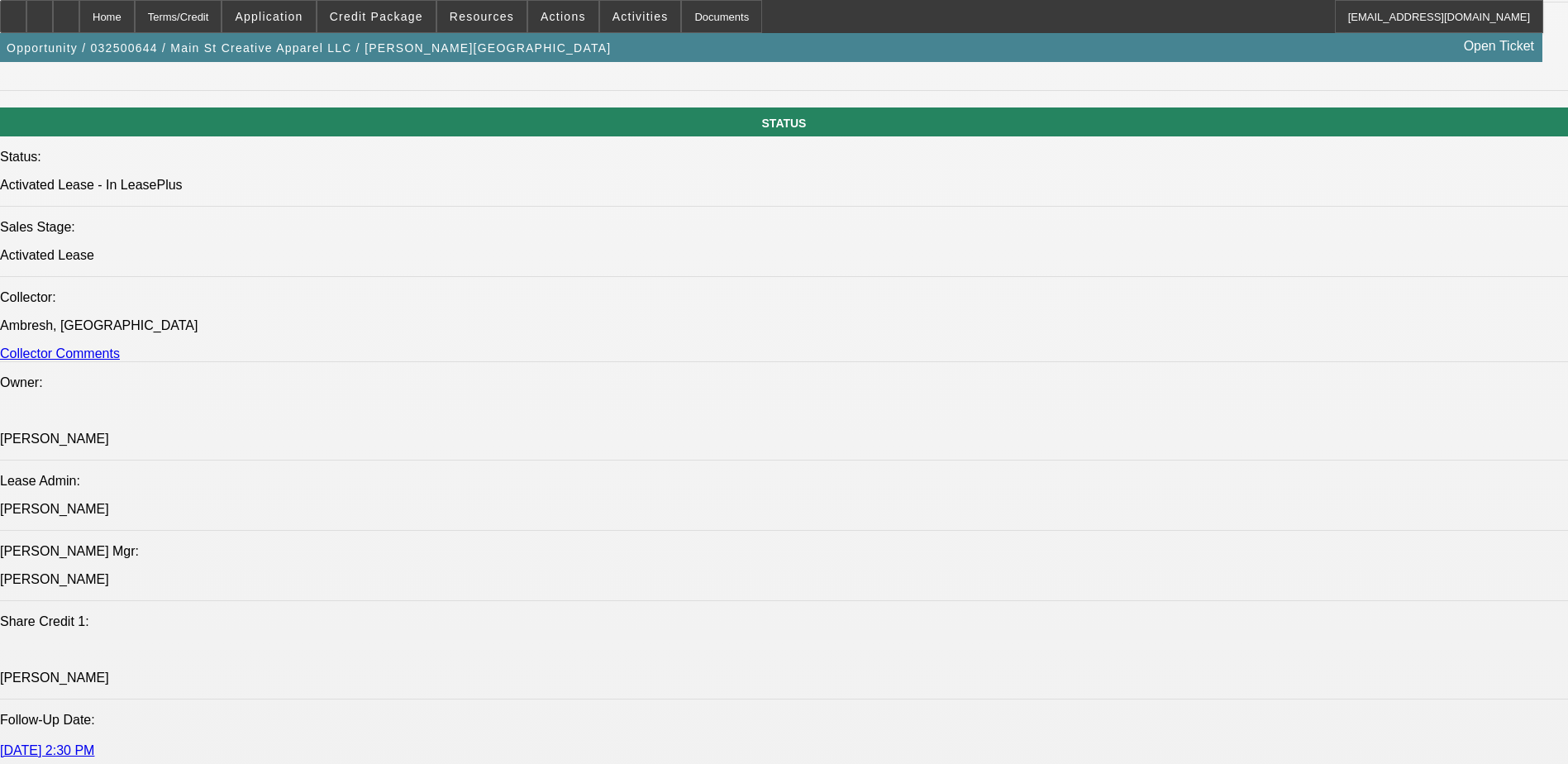
scroll to position [1850, 0]
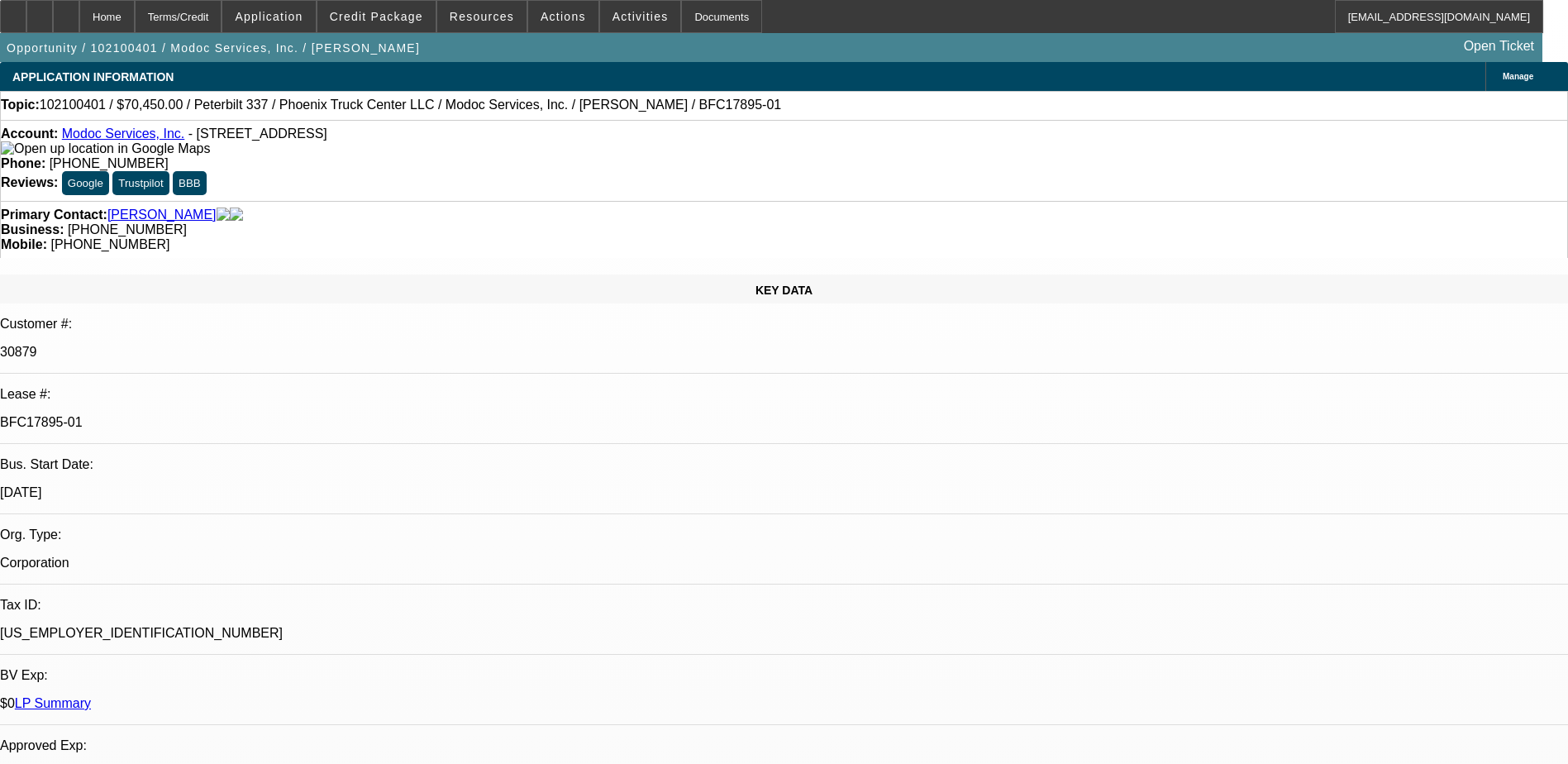
select select "0"
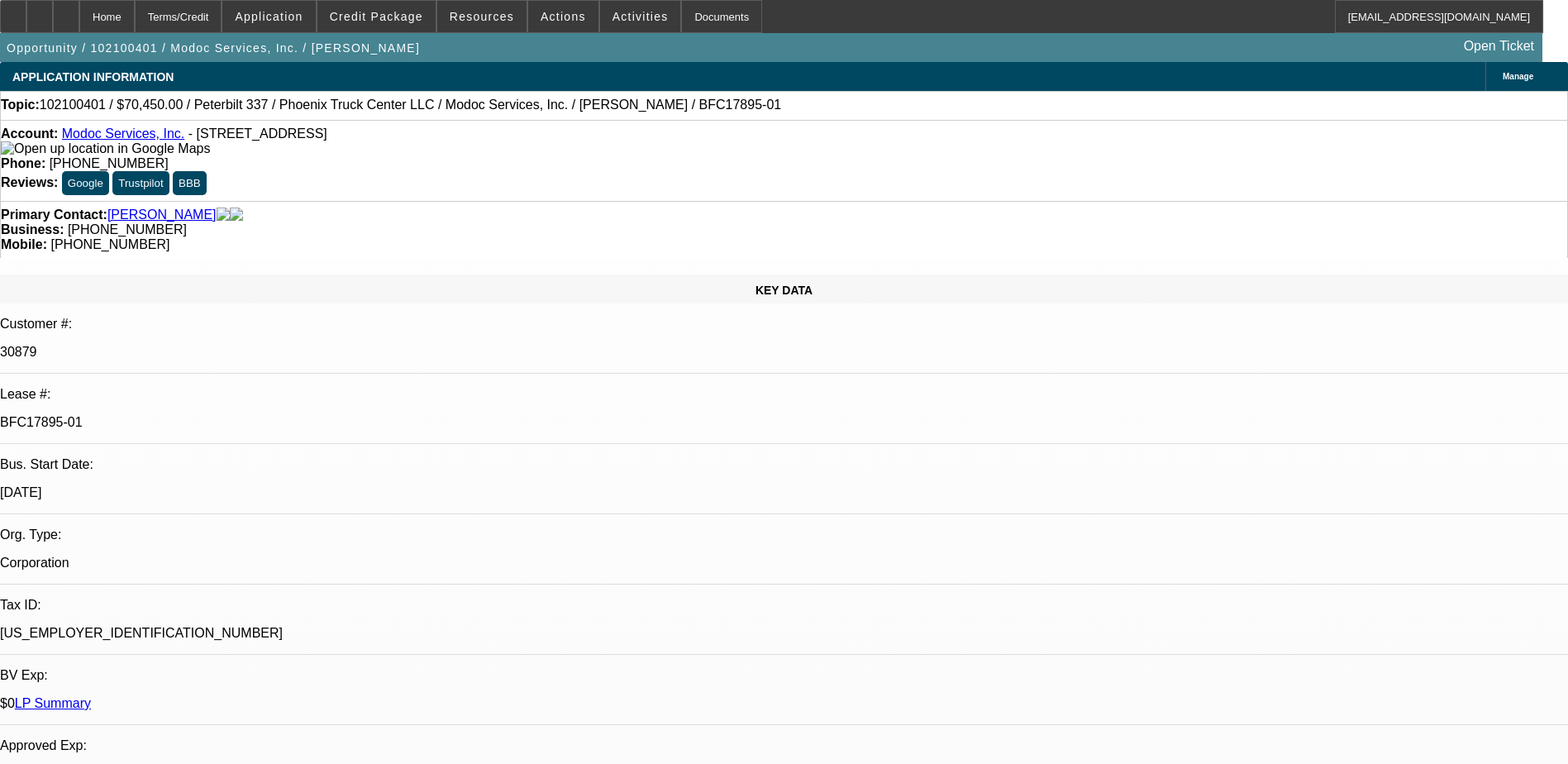
select select "0"
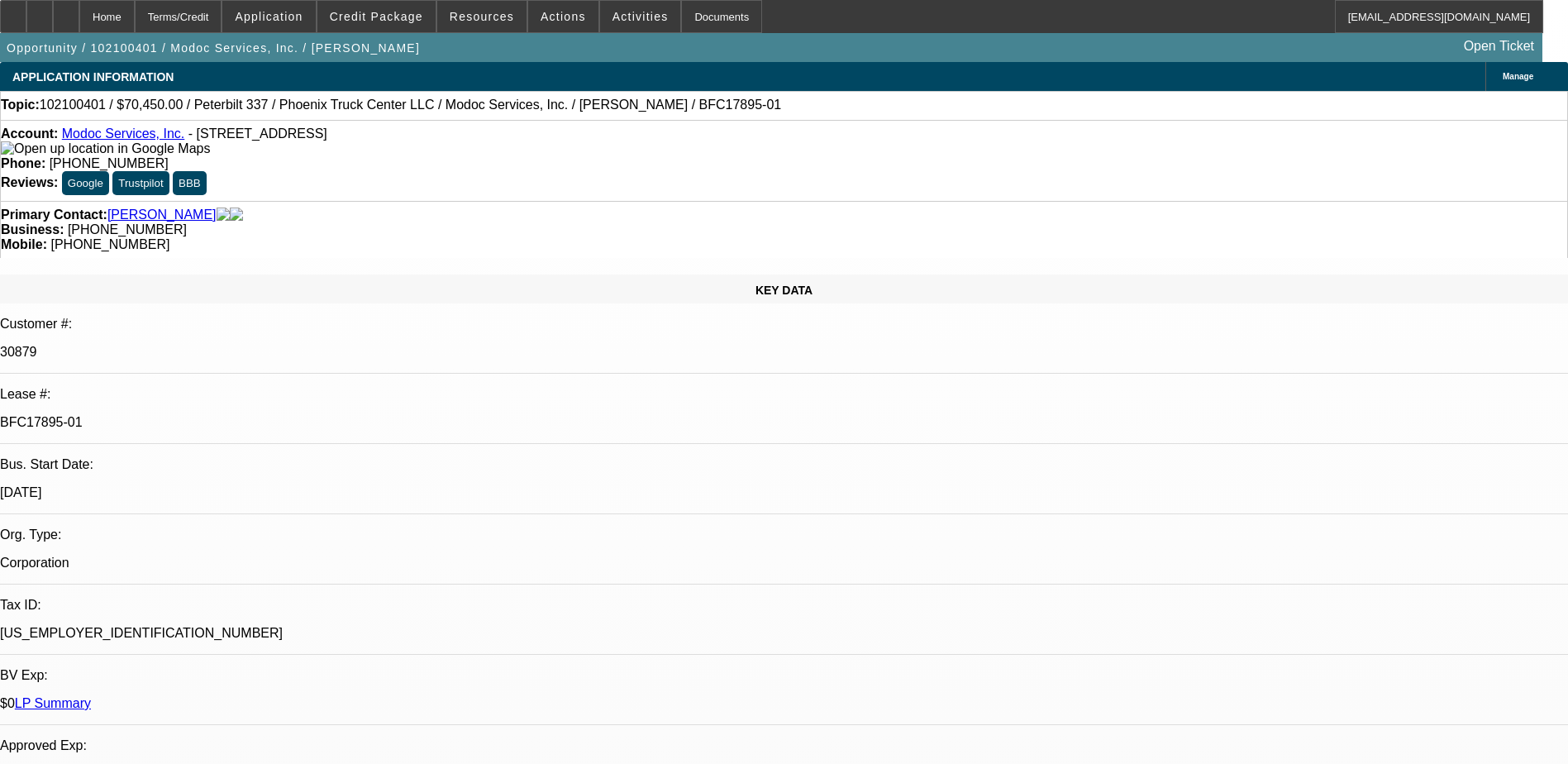
select select "0"
select select "1"
select select "3"
select select "6"
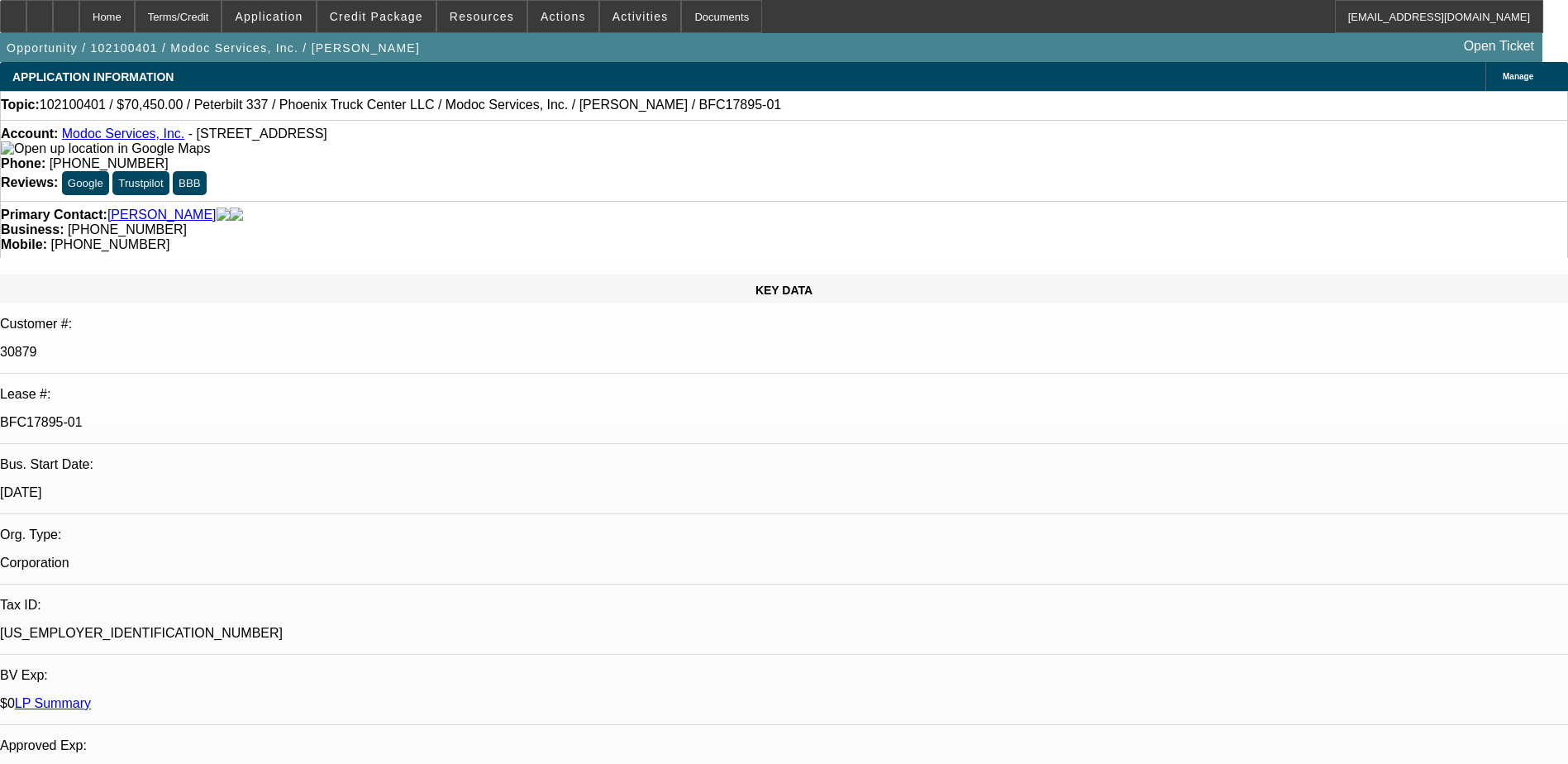
select select "1"
select select "3"
select select "6"
select select "1"
select select "3"
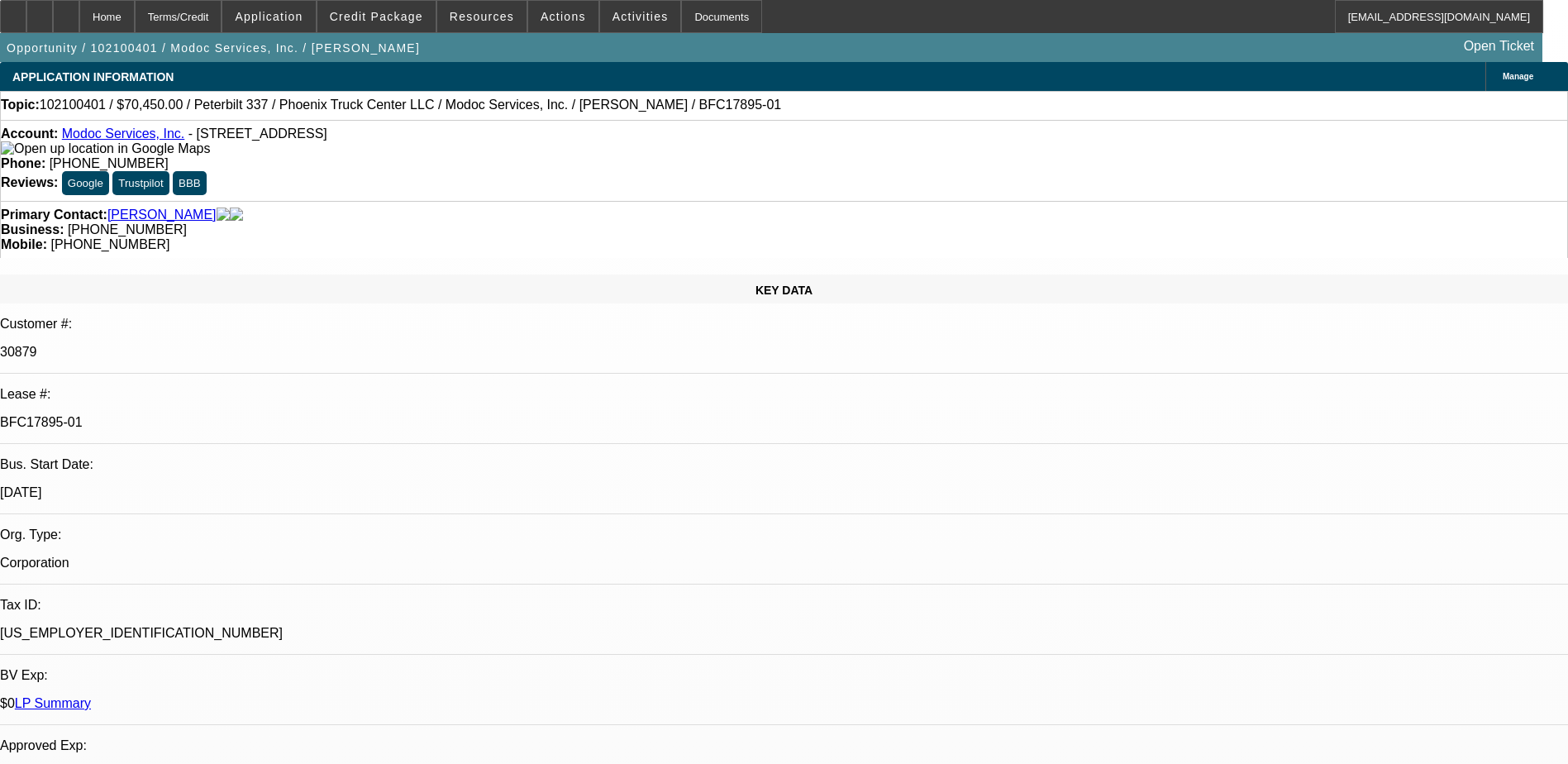
select select "6"
select select "1"
select select "3"
select select "6"
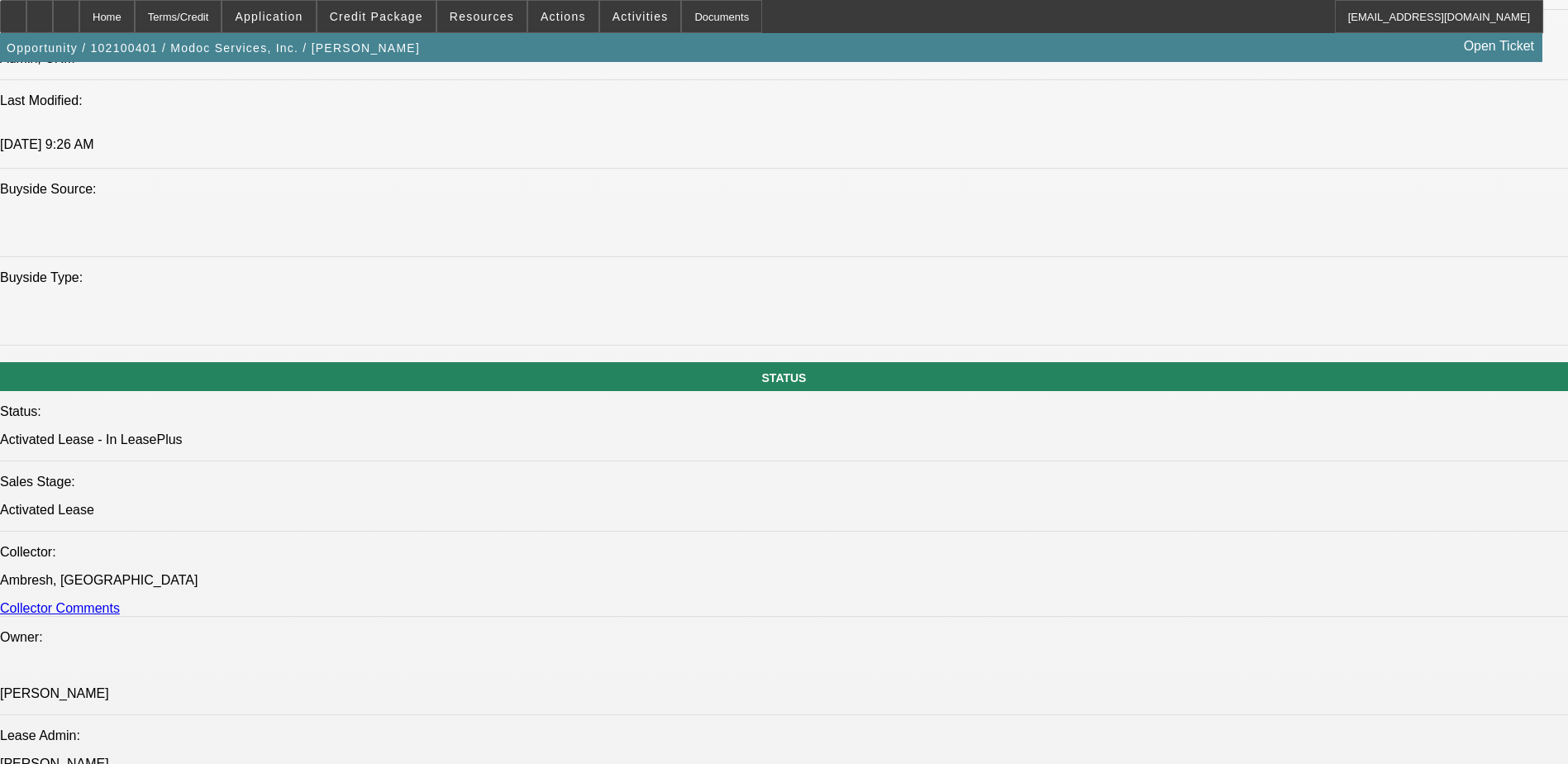
scroll to position [1537, 0]
